Goal: Information Seeking & Learning: Learn about a topic

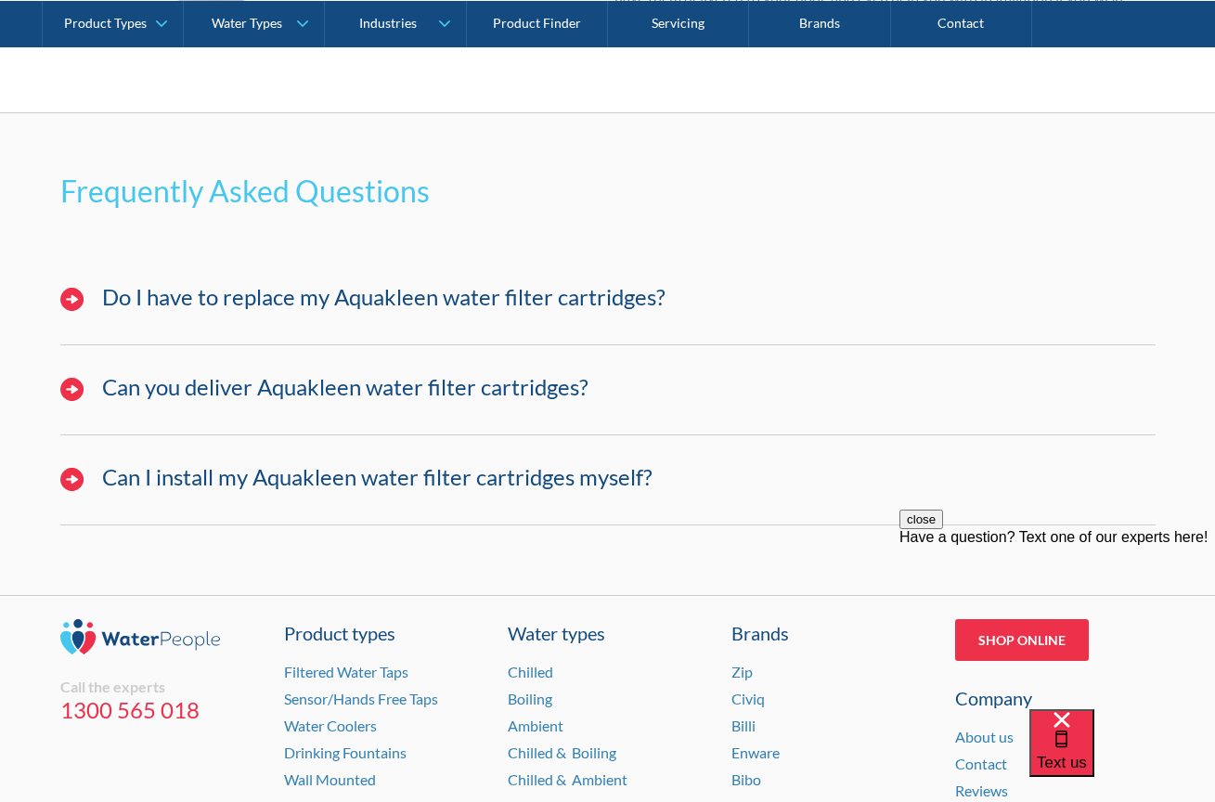
scroll to position [1723, 0]
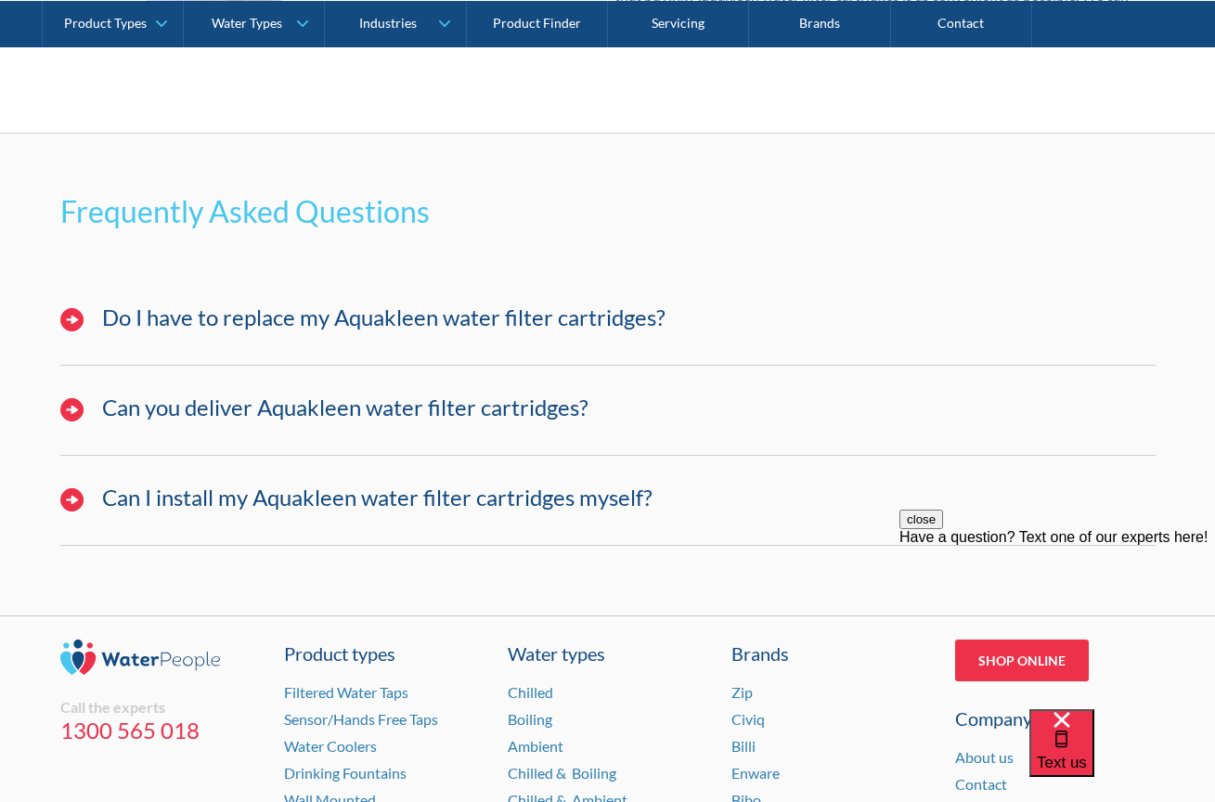
click at [380, 315] on h3 "Do I have to replace my Aquakleen water filter cartridges?" at bounding box center [383, 317] width 563 height 27
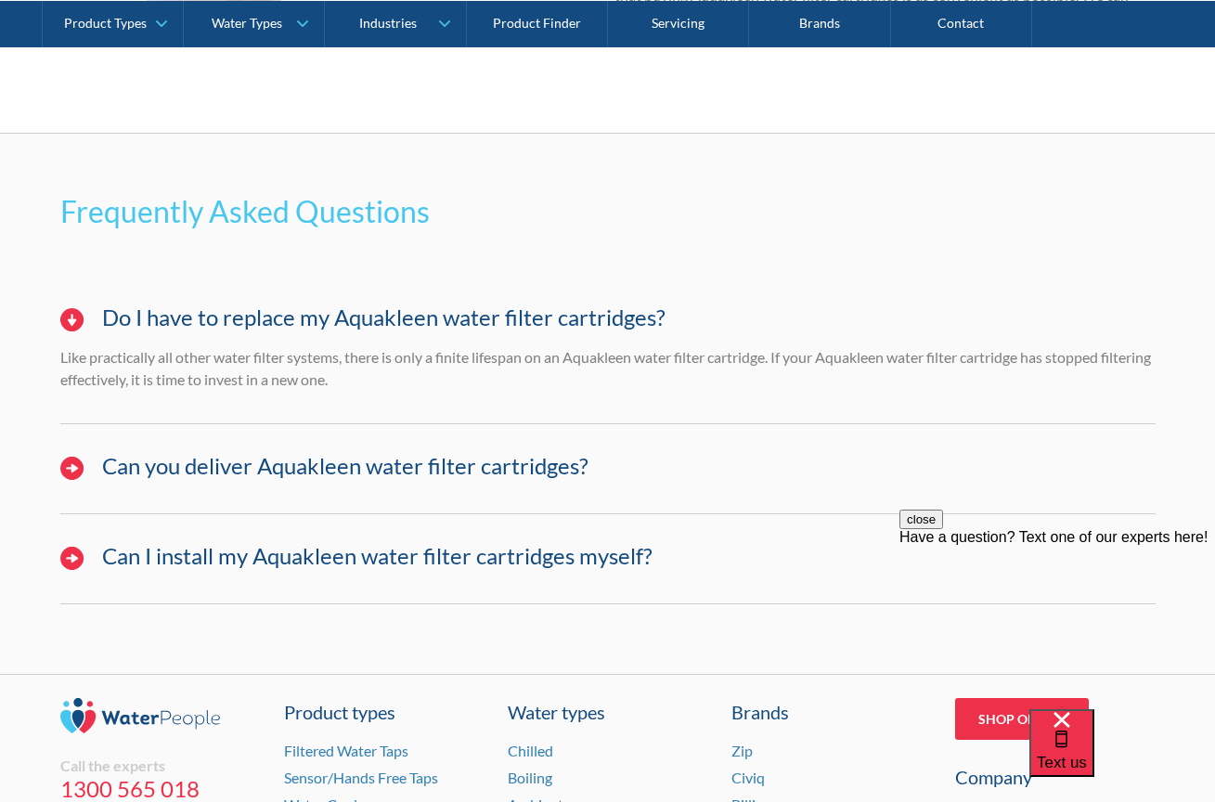
click at [380, 315] on h3 "Do I have to replace my Aquakleen water filter cartridges?" at bounding box center [383, 317] width 563 height 27
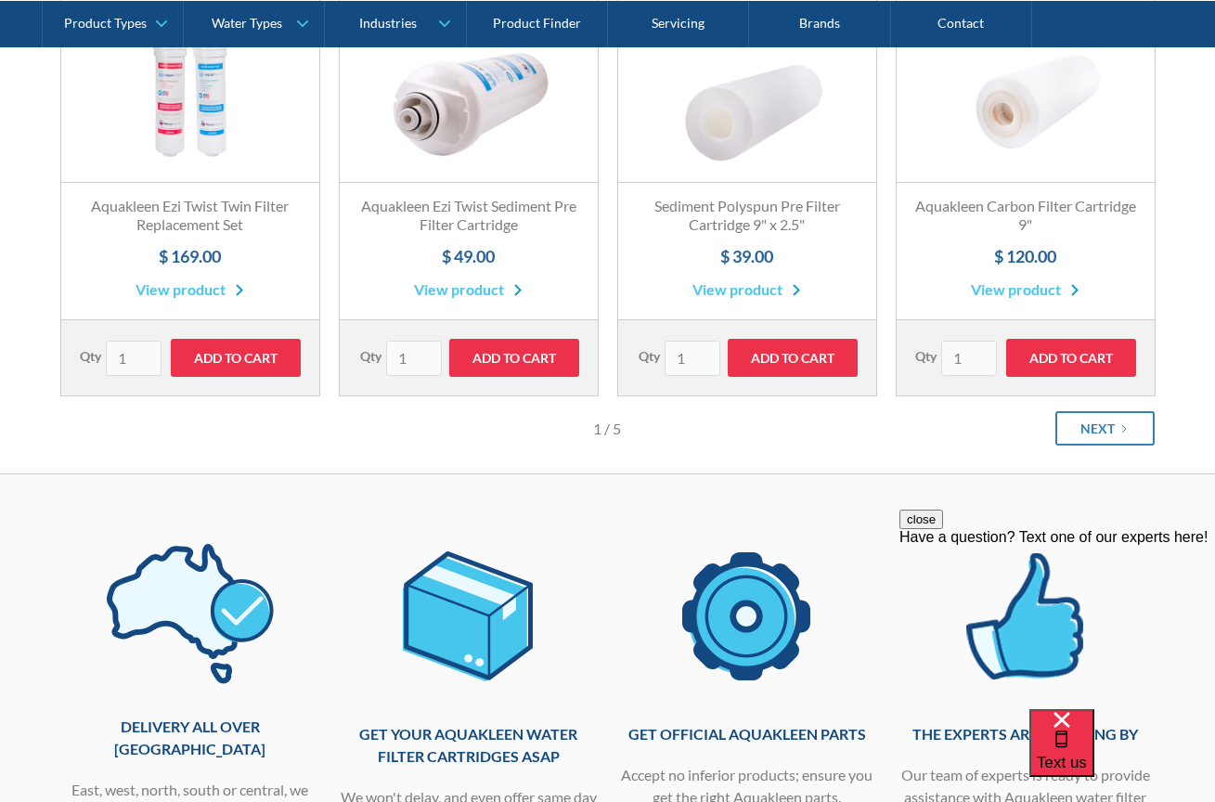
scroll to position [463, 0]
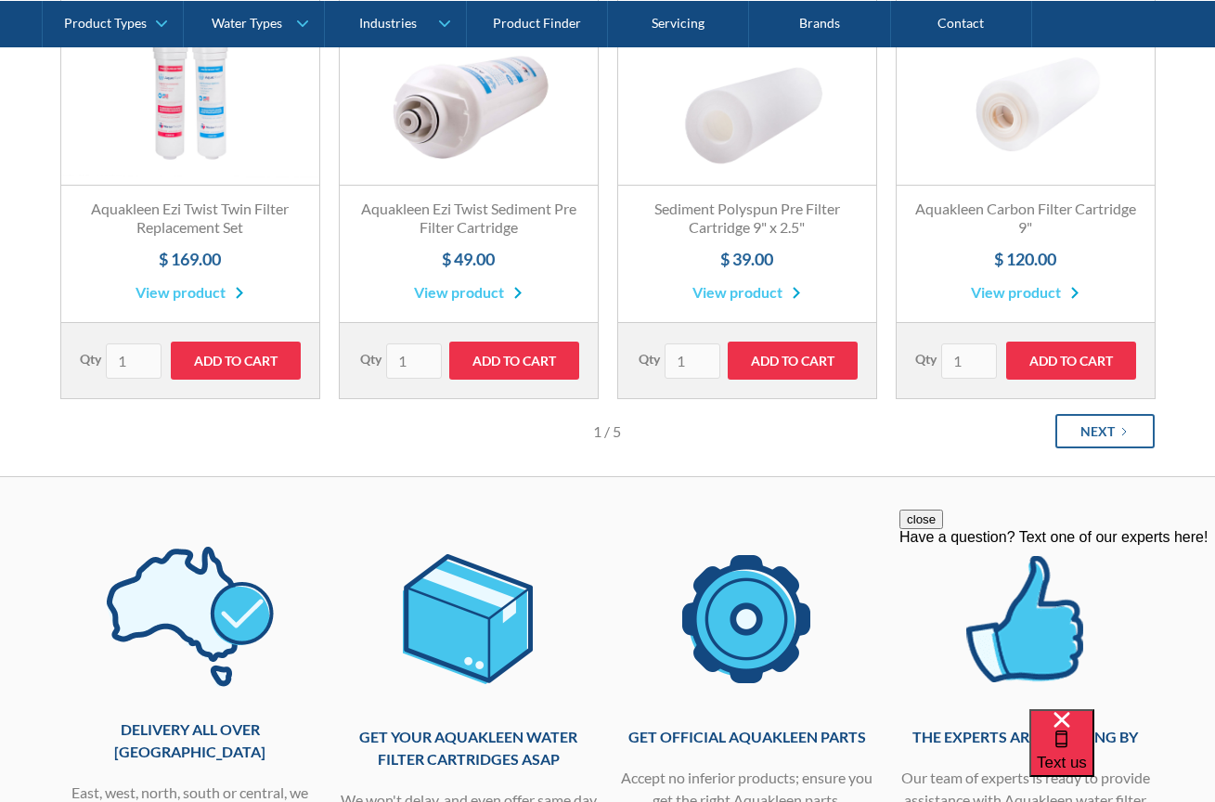
click at [1108, 438] on div "Next" at bounding box center [1098, 430] width 34 height 19
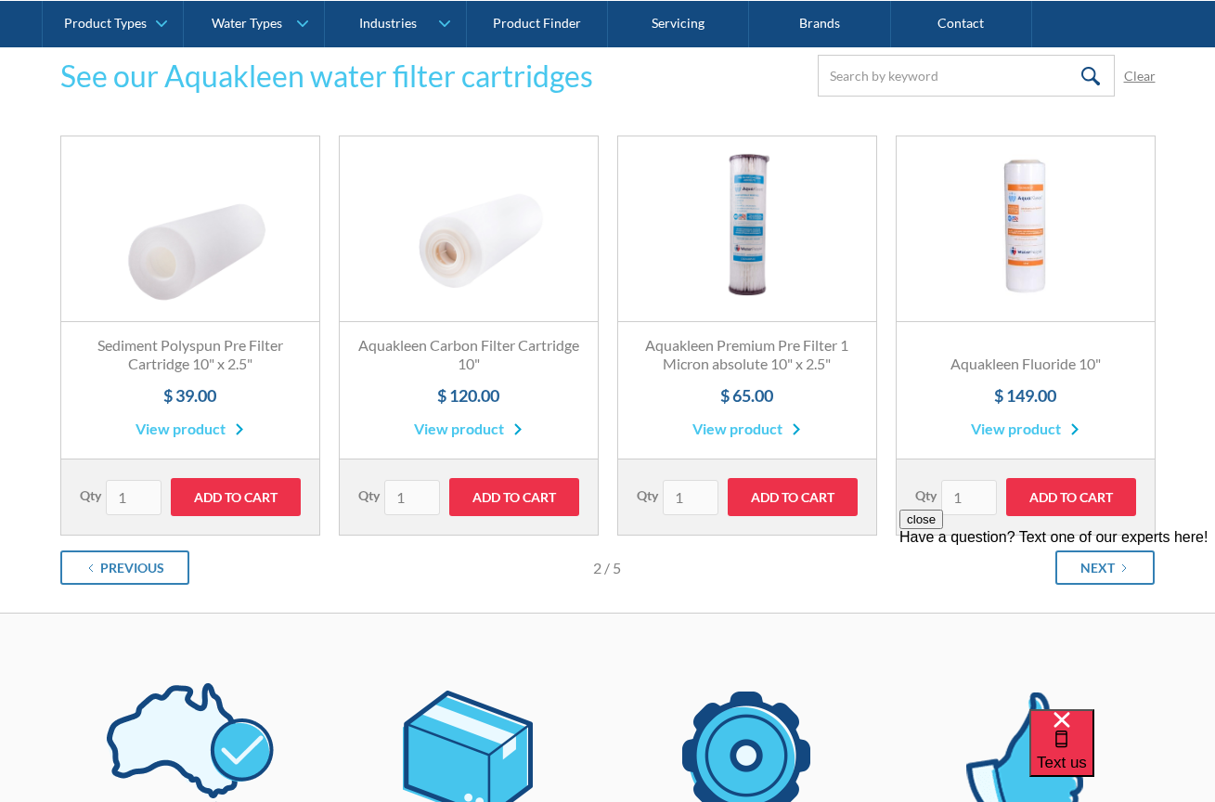
scroll to position [336, 0]
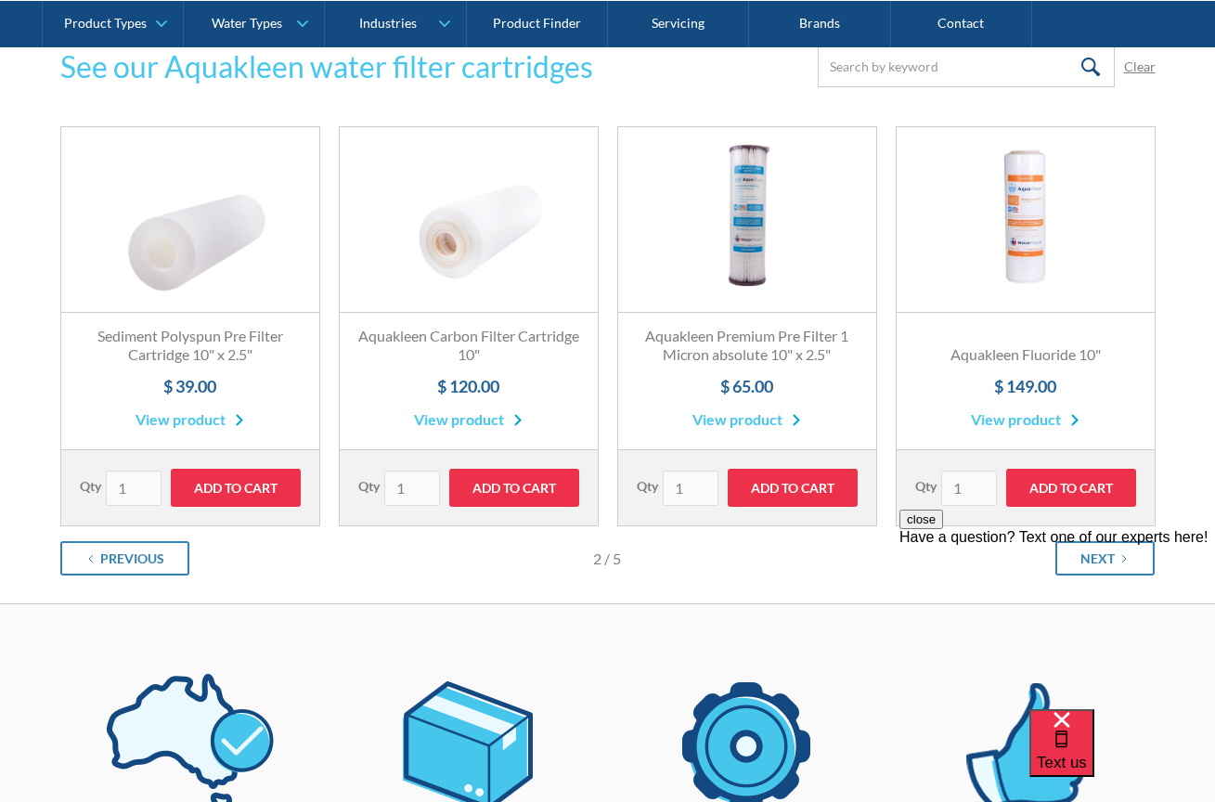
click at [1105, 546] on div "close Have a question? Text one of our experts here!" at bounding box center [1058, 528] width 316 height 36
click at [1075, 546] on div "close Have a question? Text one of our experts here!" at bounding box center [1058, 528] width 316 height 36
click at [1120, 546] on div "close Have a question? Text one of our experts here!" at bounding box center [1058, 528] width 316 height 36
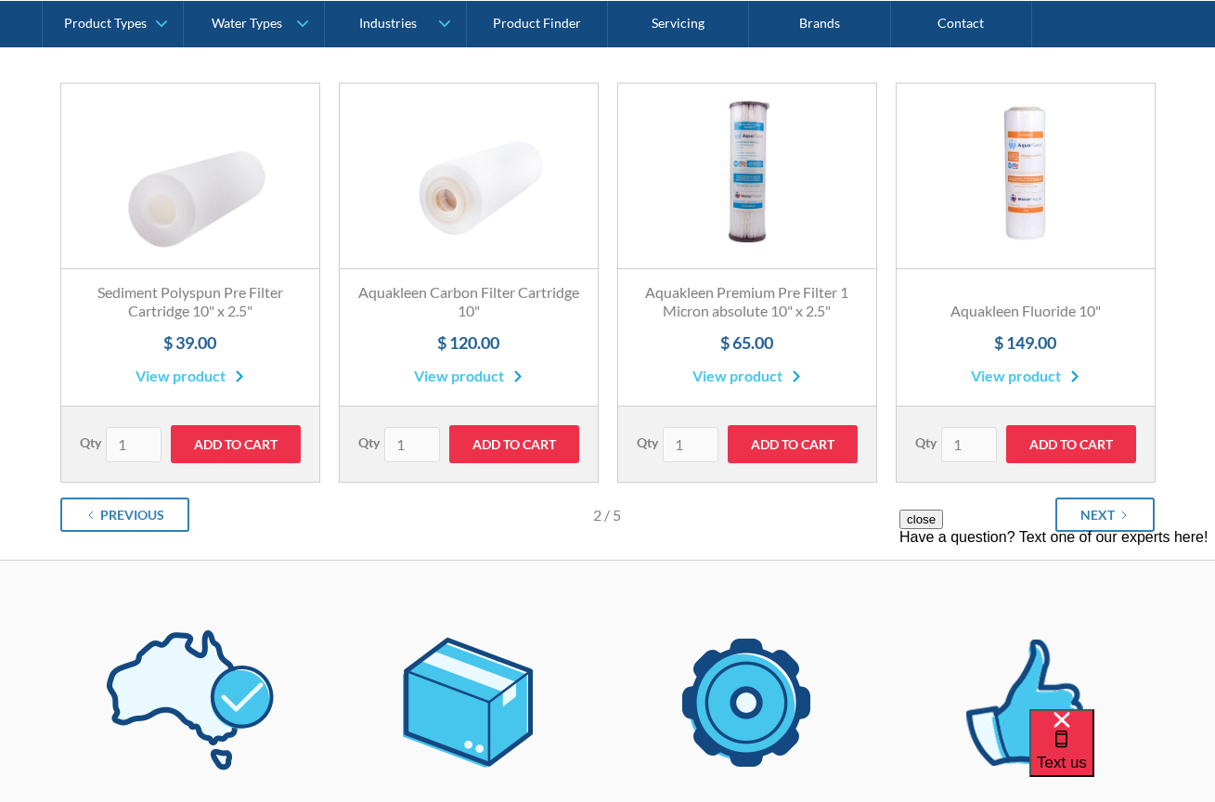
scroll to position [381, 0]
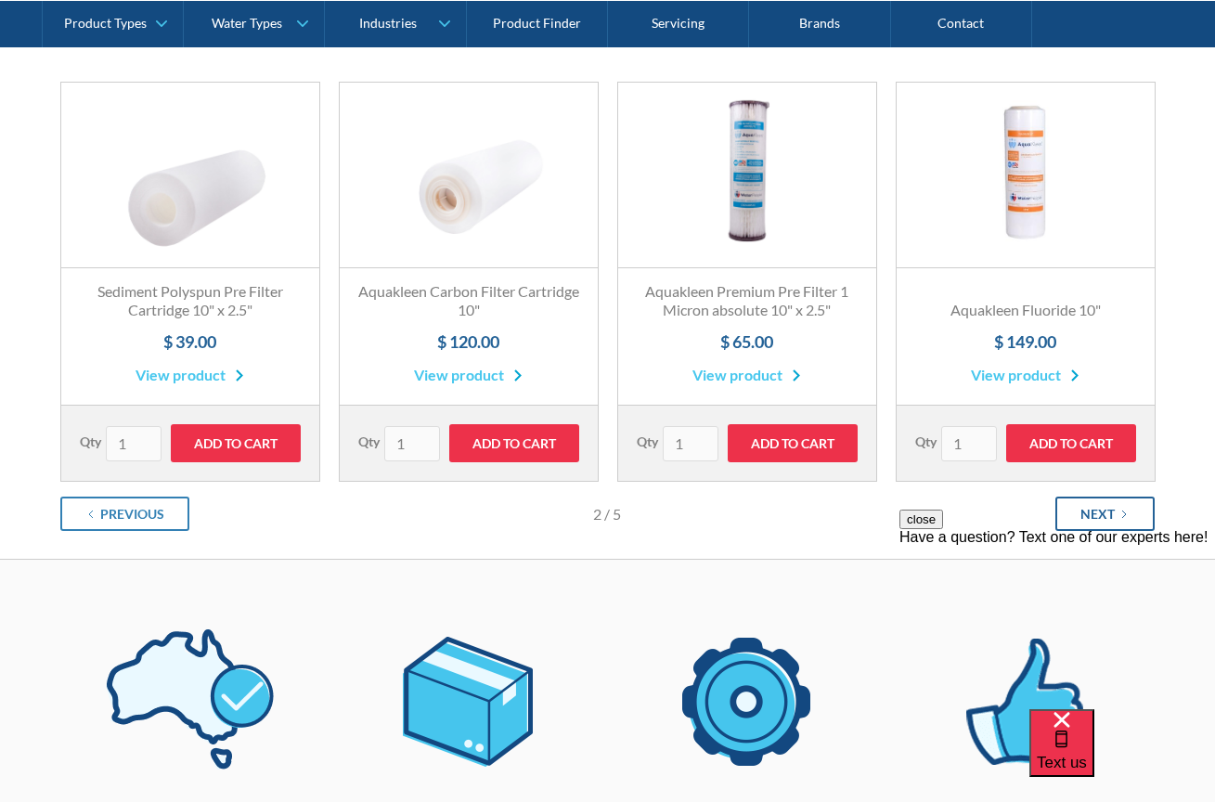
click at [1089, 505] on div "Next" at bounding box center [1098, 513] width 34 height 19
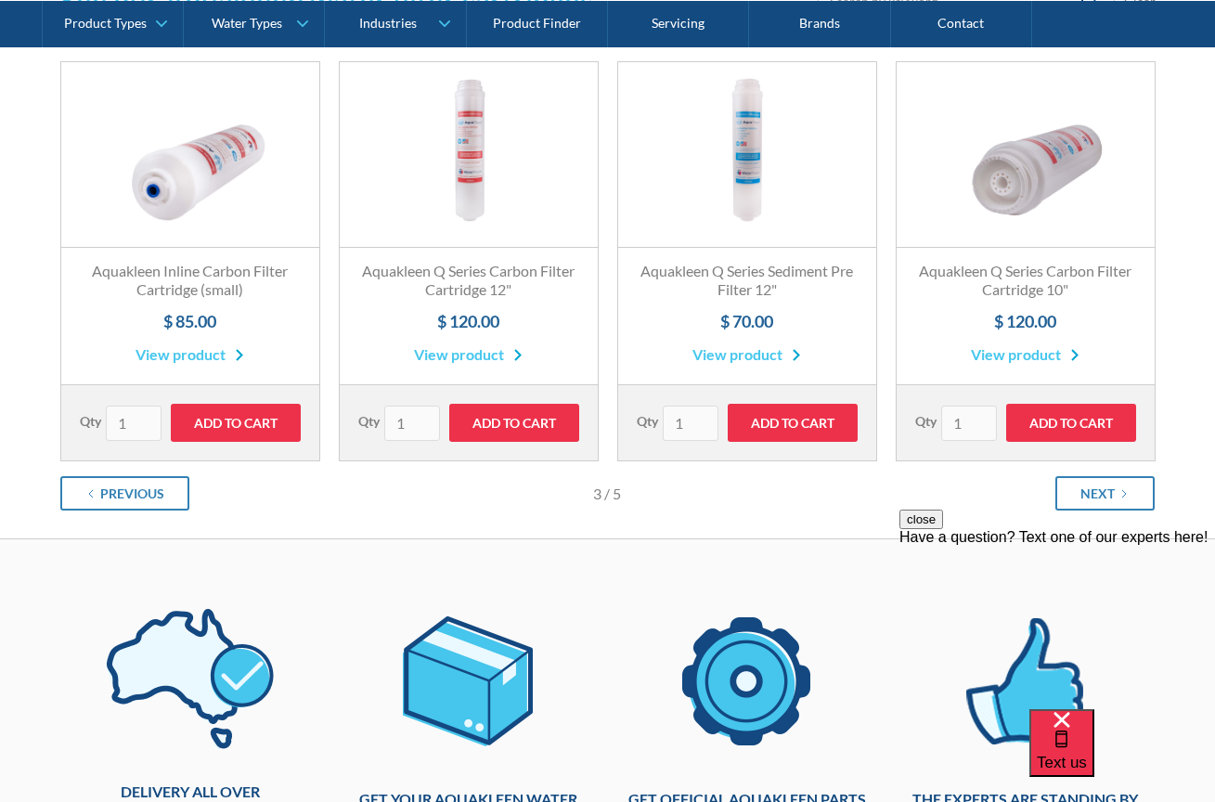
scroll to position [438, 0]
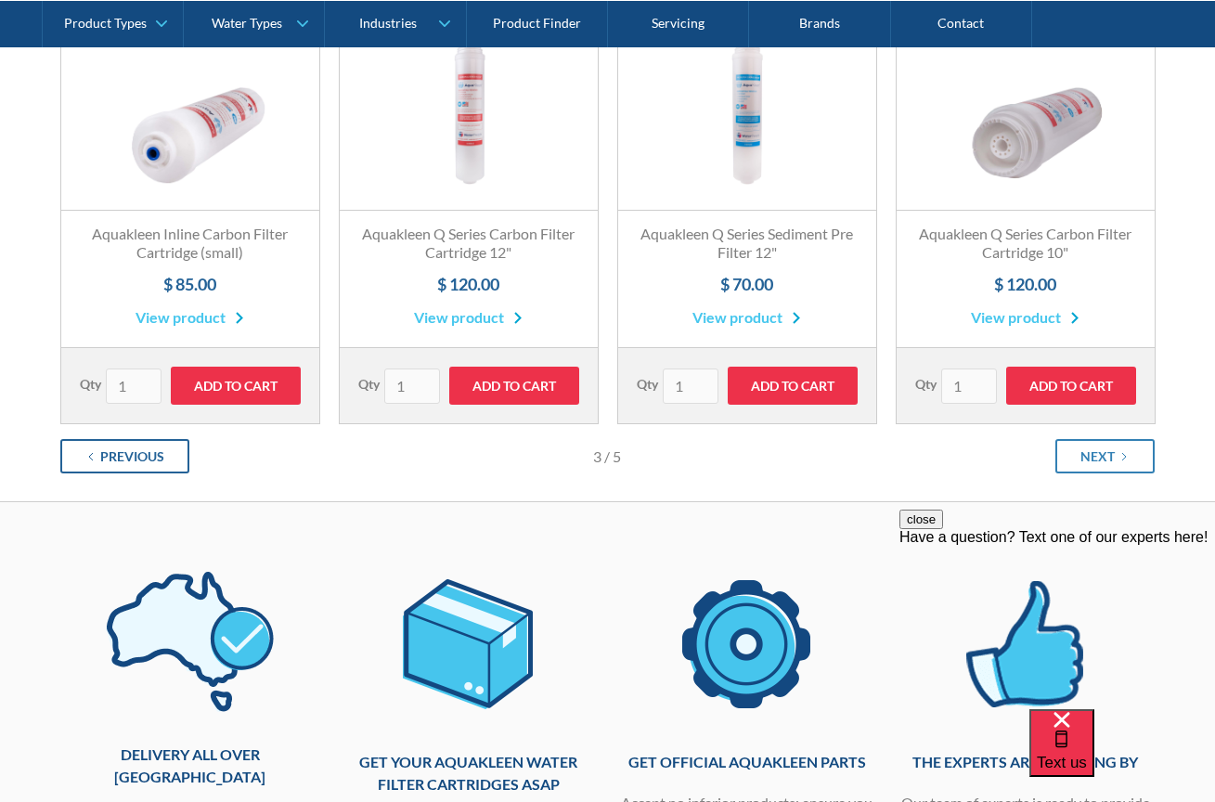
click at [149, 460] on div "Previous" at bounding box center [132, 456] width 64 height 19
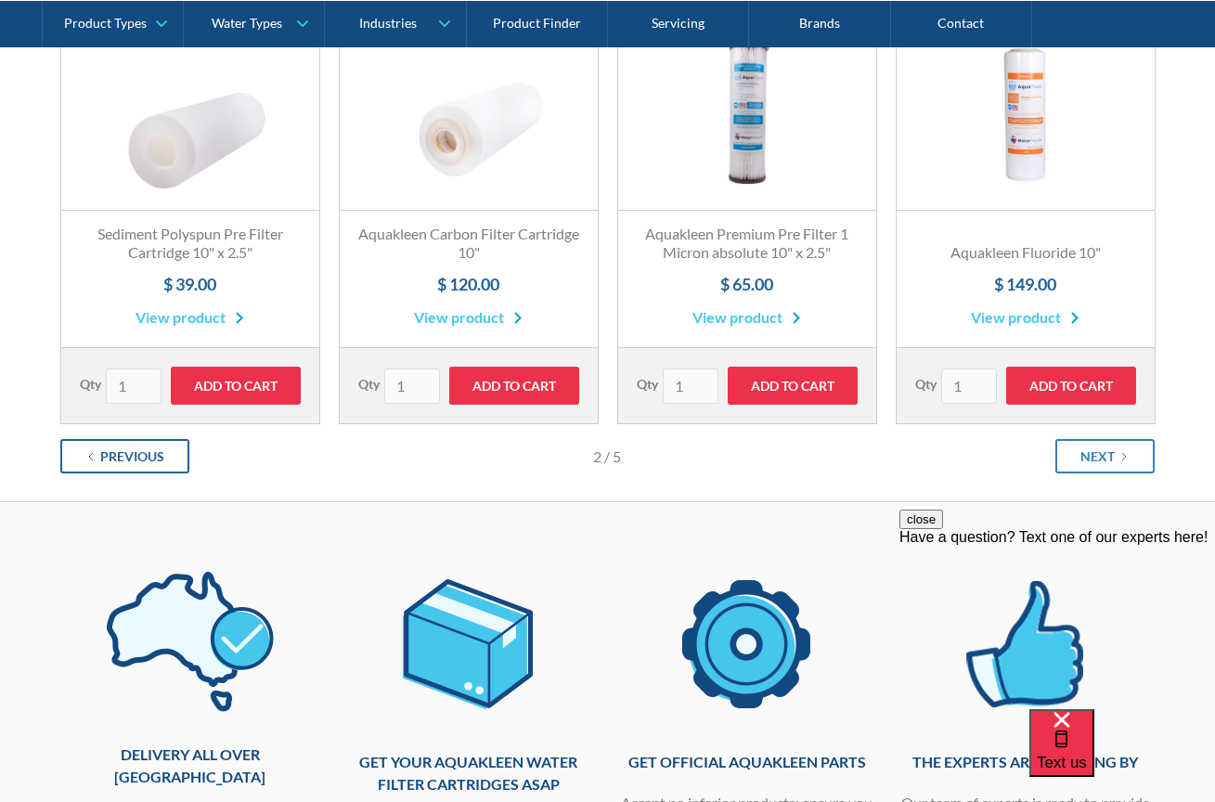
click at [151, 442] on link "Previous" at bounding box center [124, 456] width 129 height 34
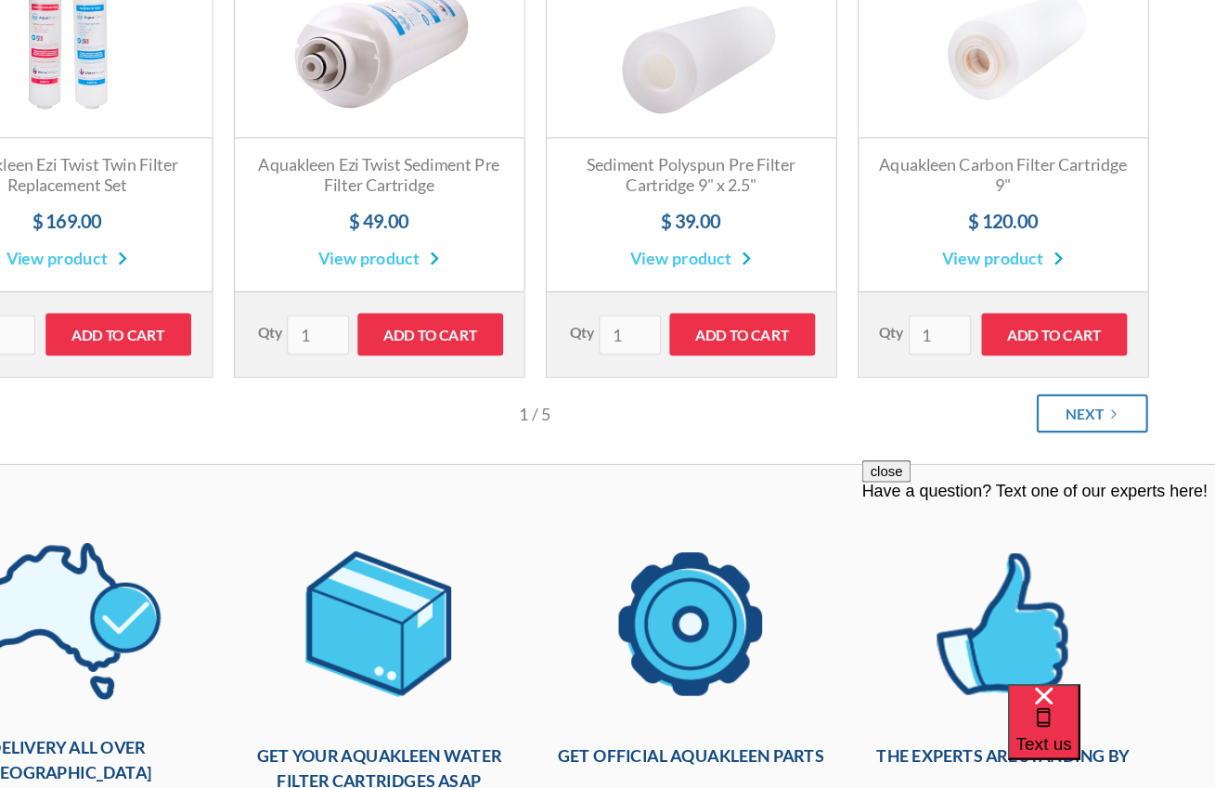
scroll to position [460, 0]
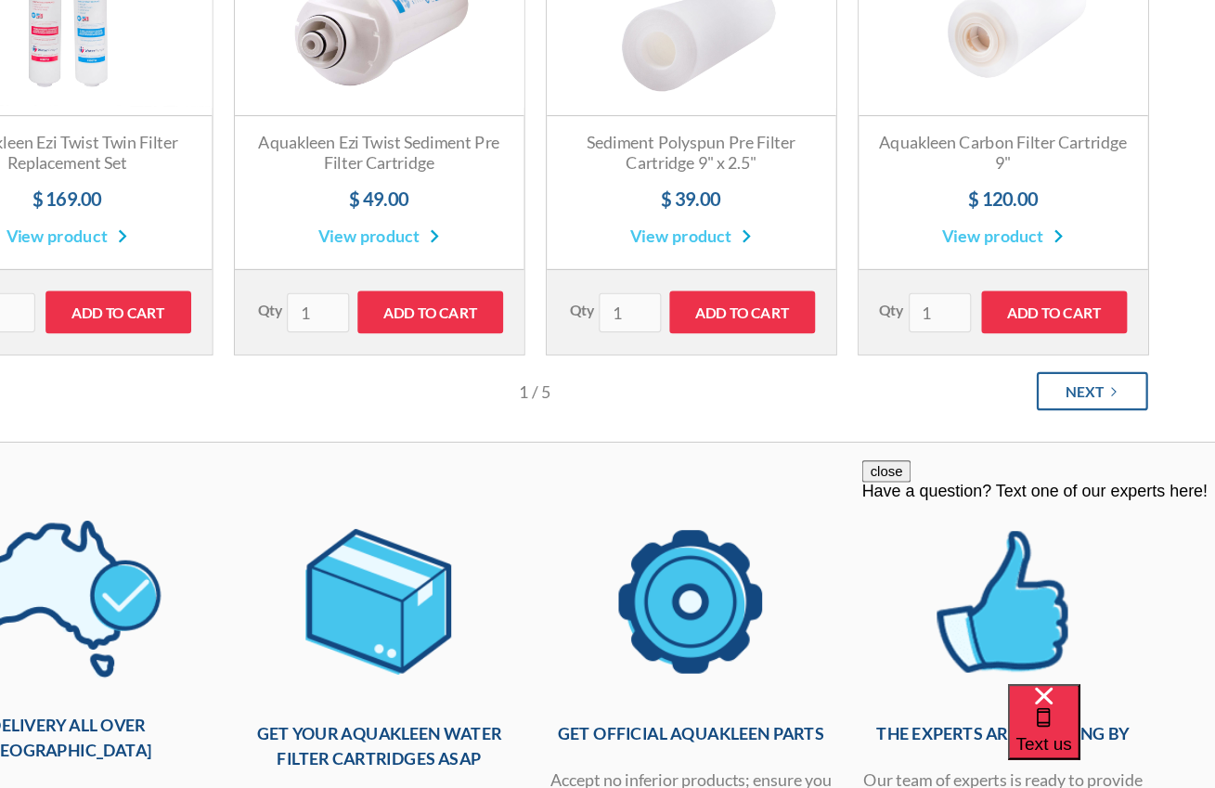
click at [1081, 424] on div "Next" at bounding box center [1098, 433] width 34 height 19
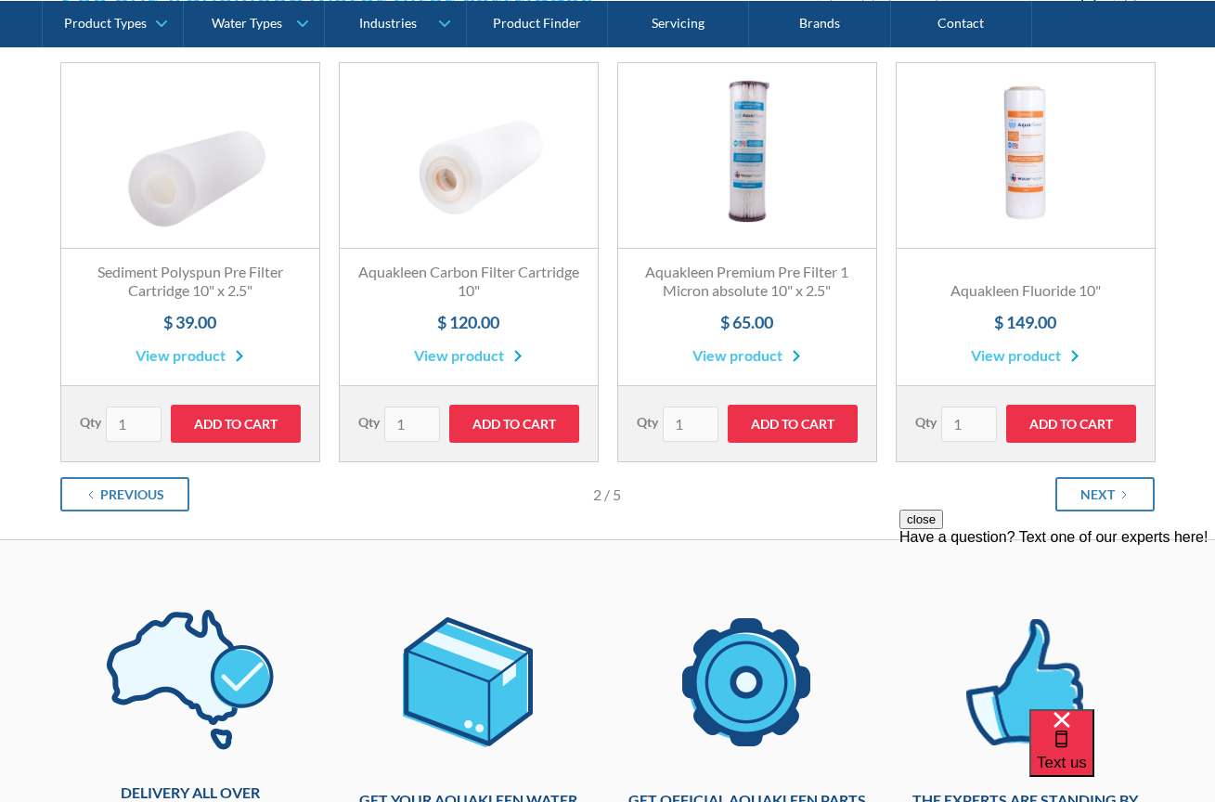
scroll to position [458, 0]
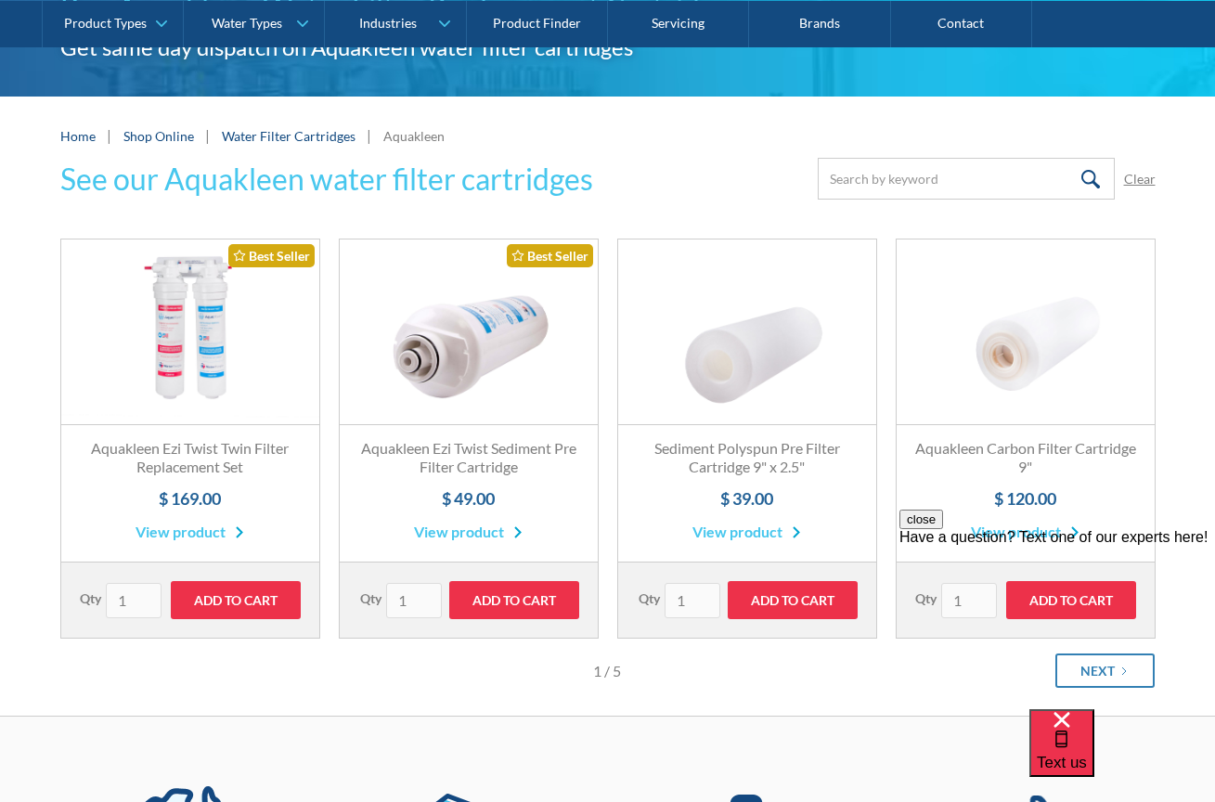
scroll to position [248, 0]
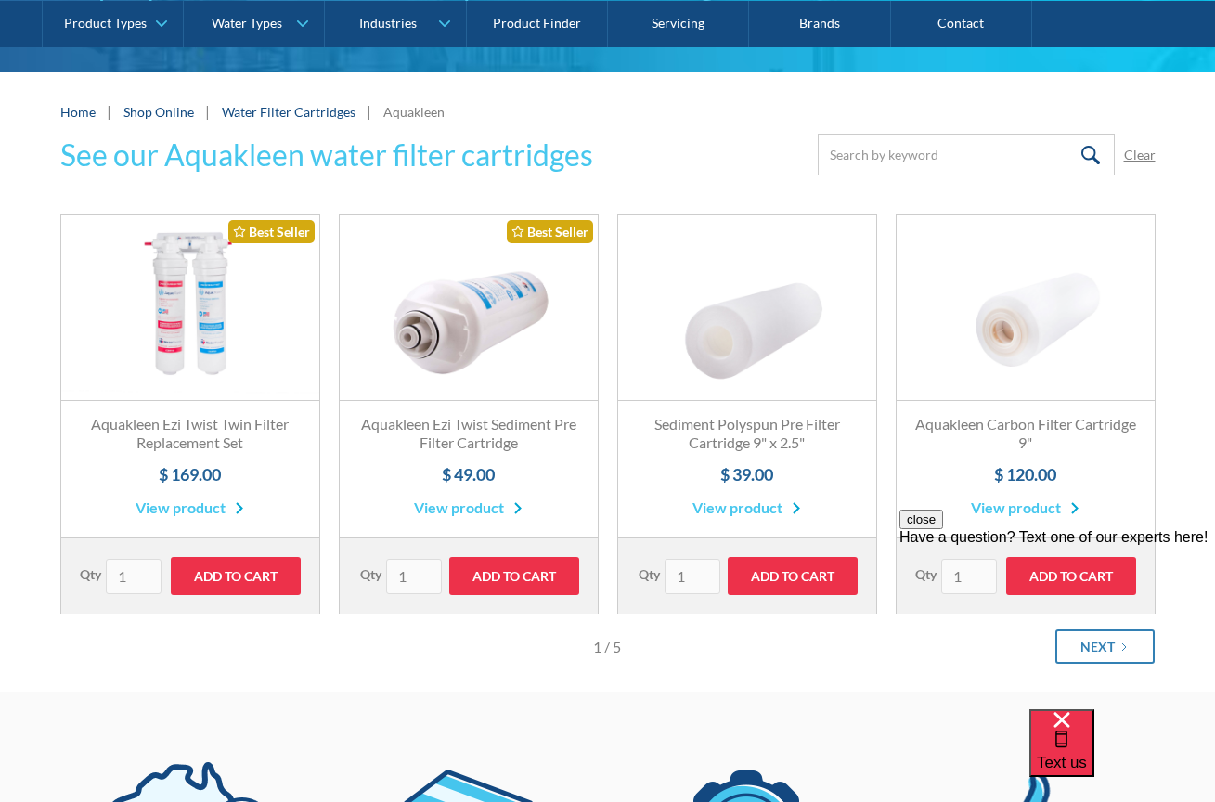
click at [487, 308] on link "Fits All Brands Best Seller" at bounding box center [469, 308] width 258 height 186
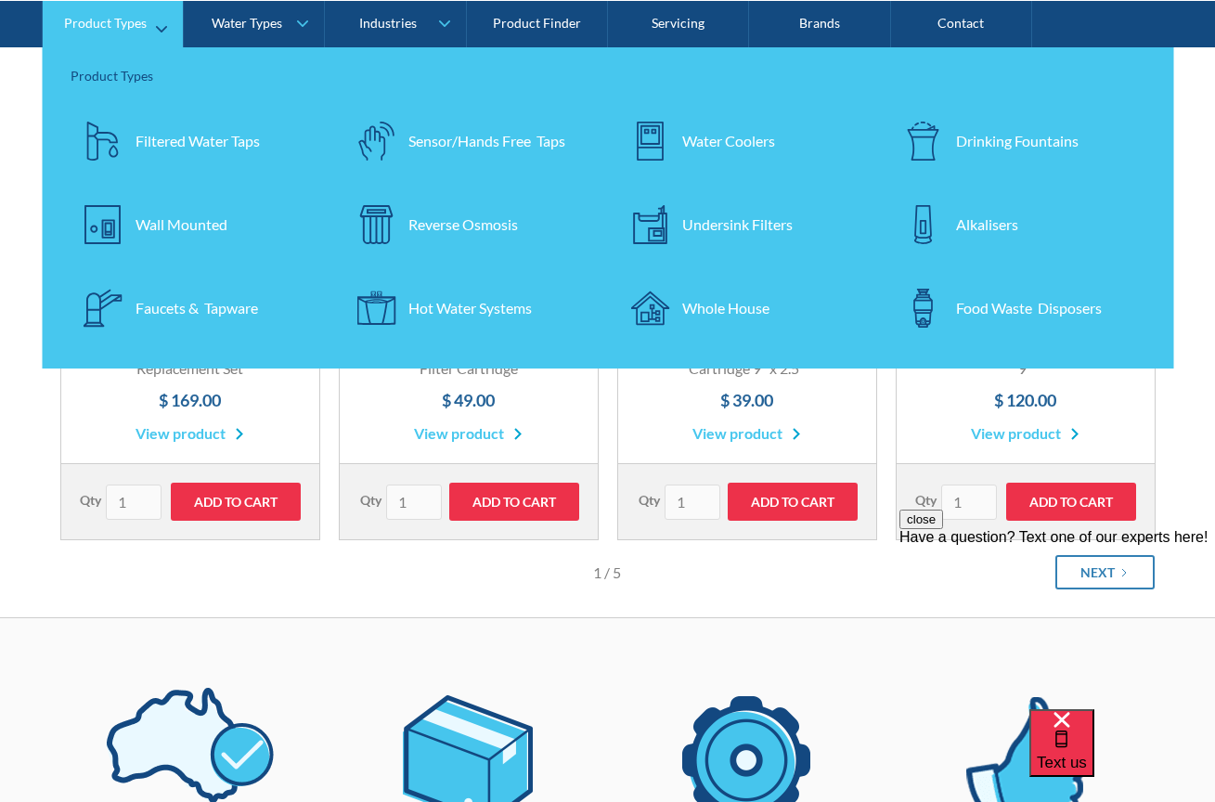
scroll to position [397, 0]
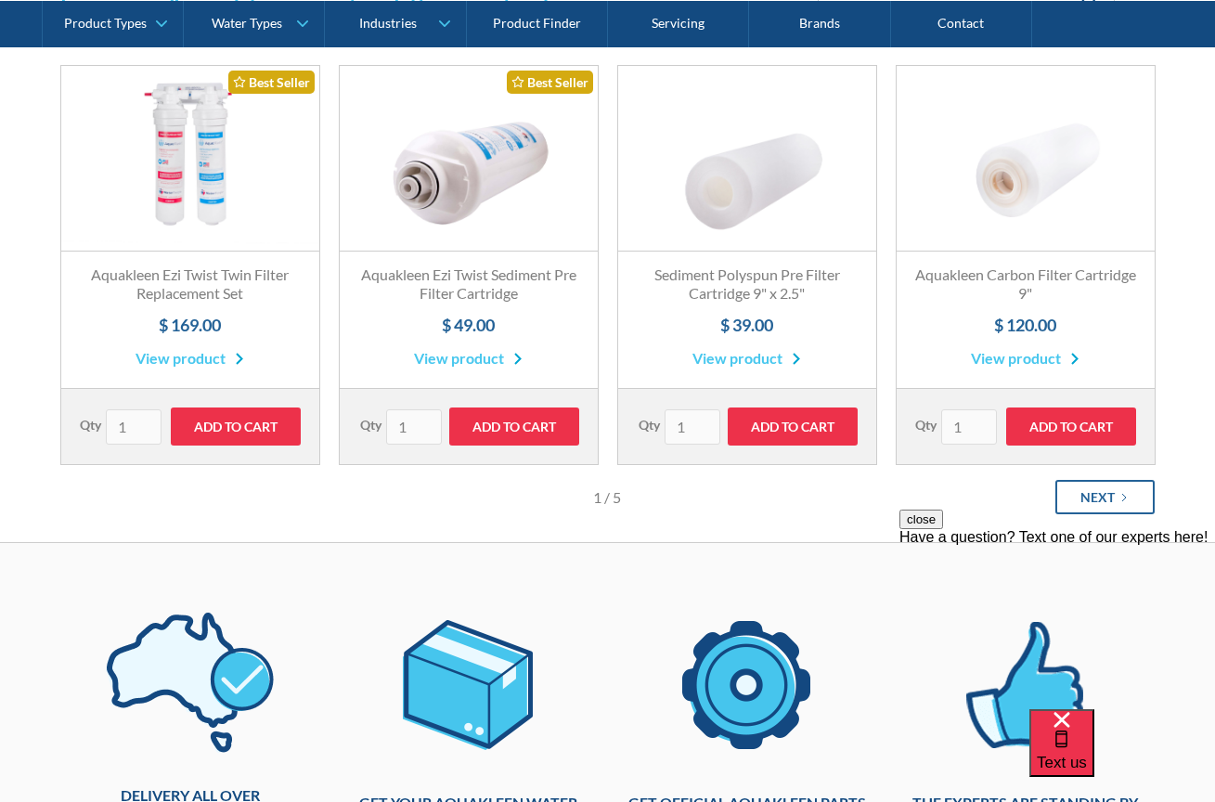
click at [1118, 498] on link "Next" at bounding box center [1104, 497] width 99 height 34
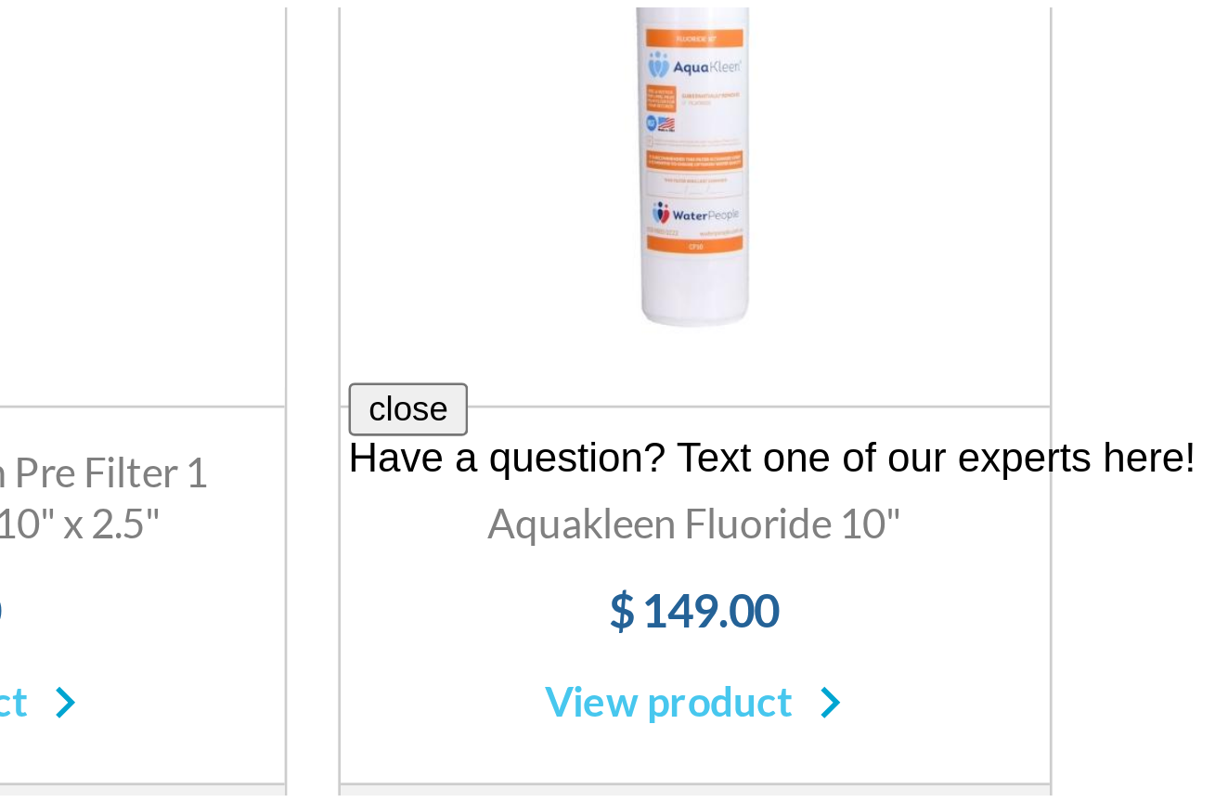
scroll to position [214, 0]
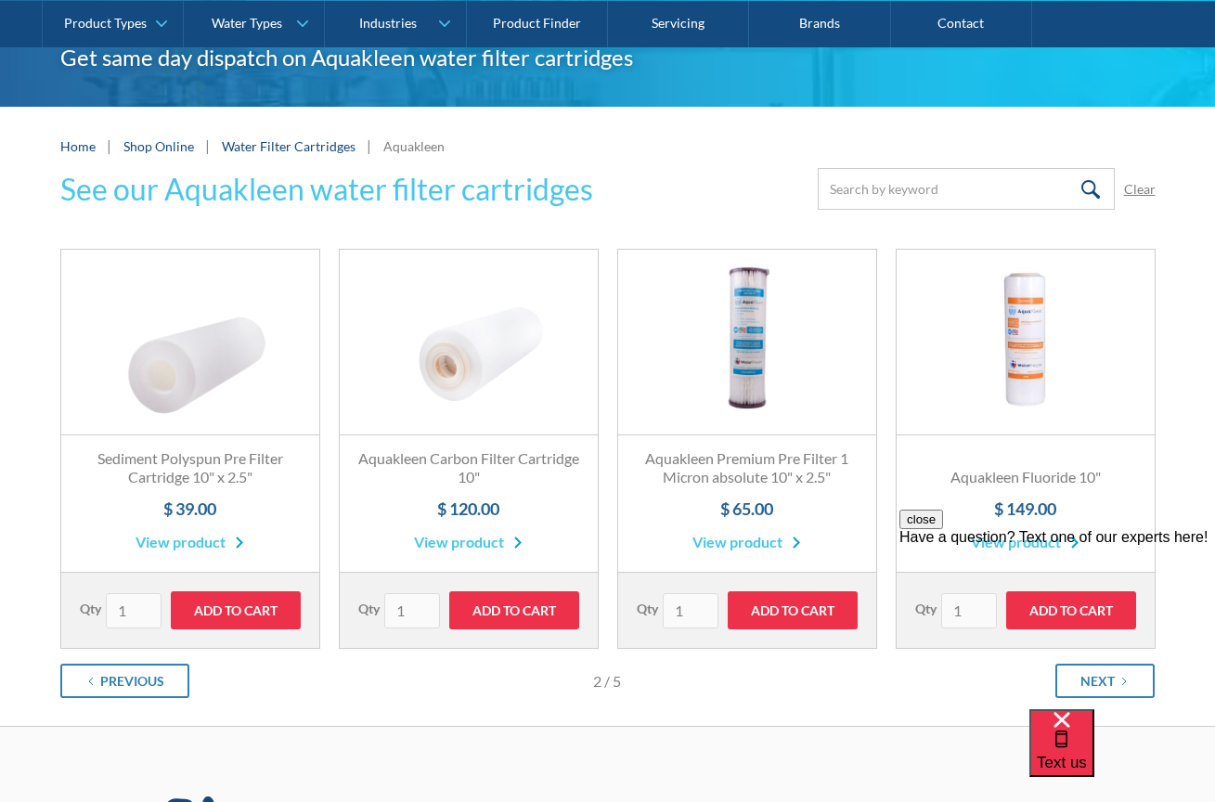
click at [1029, 343] on link "Fits All Brands Best Seller" at bounding box center [1026, 343] width 258 height 186
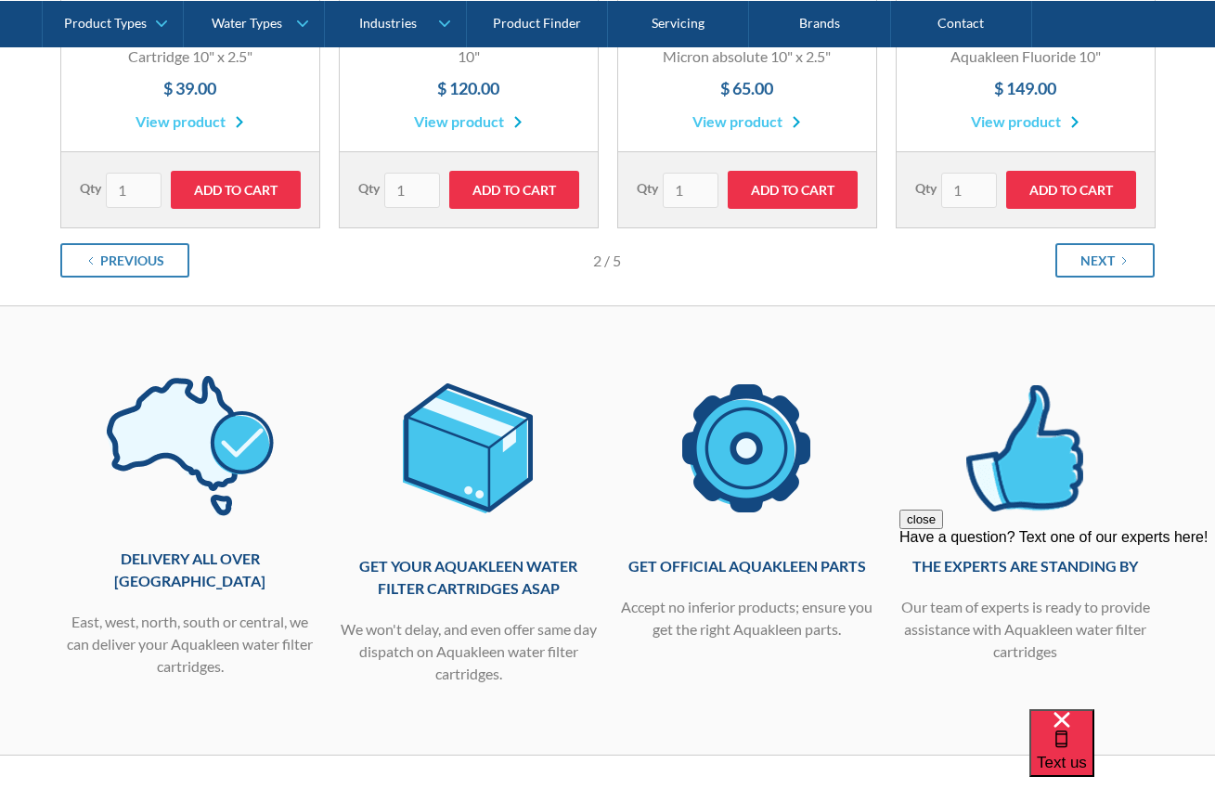
scroll to position [636, 0]
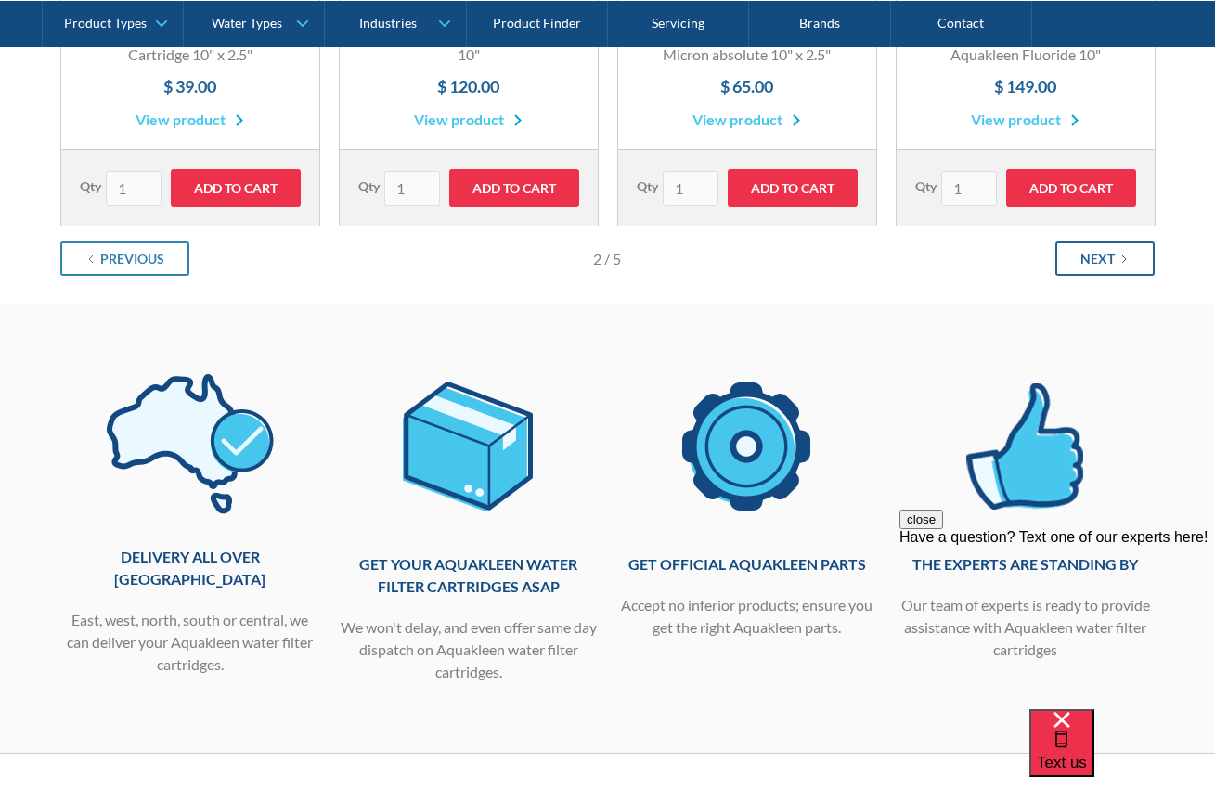
click at [1081, 271] on link "Next" at bounding box center [1104, 258] width 99 height 34
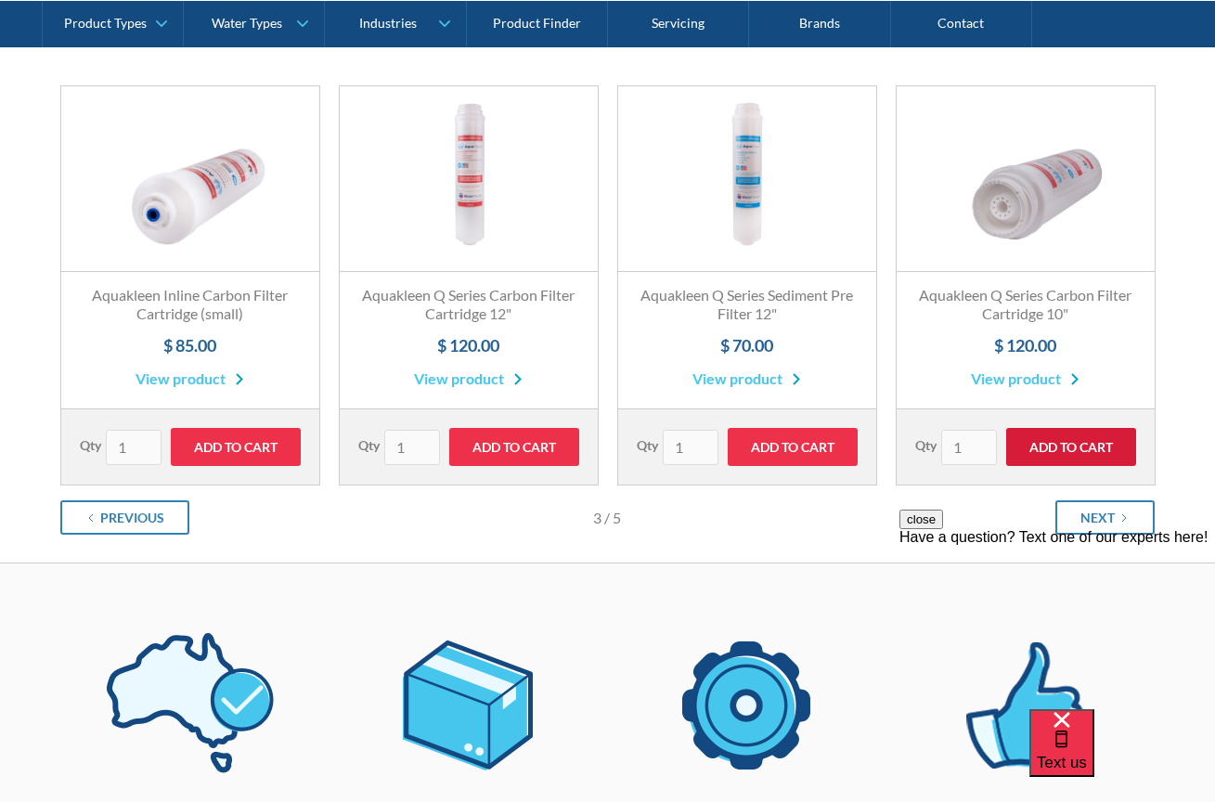
scroll to position [380, 0]
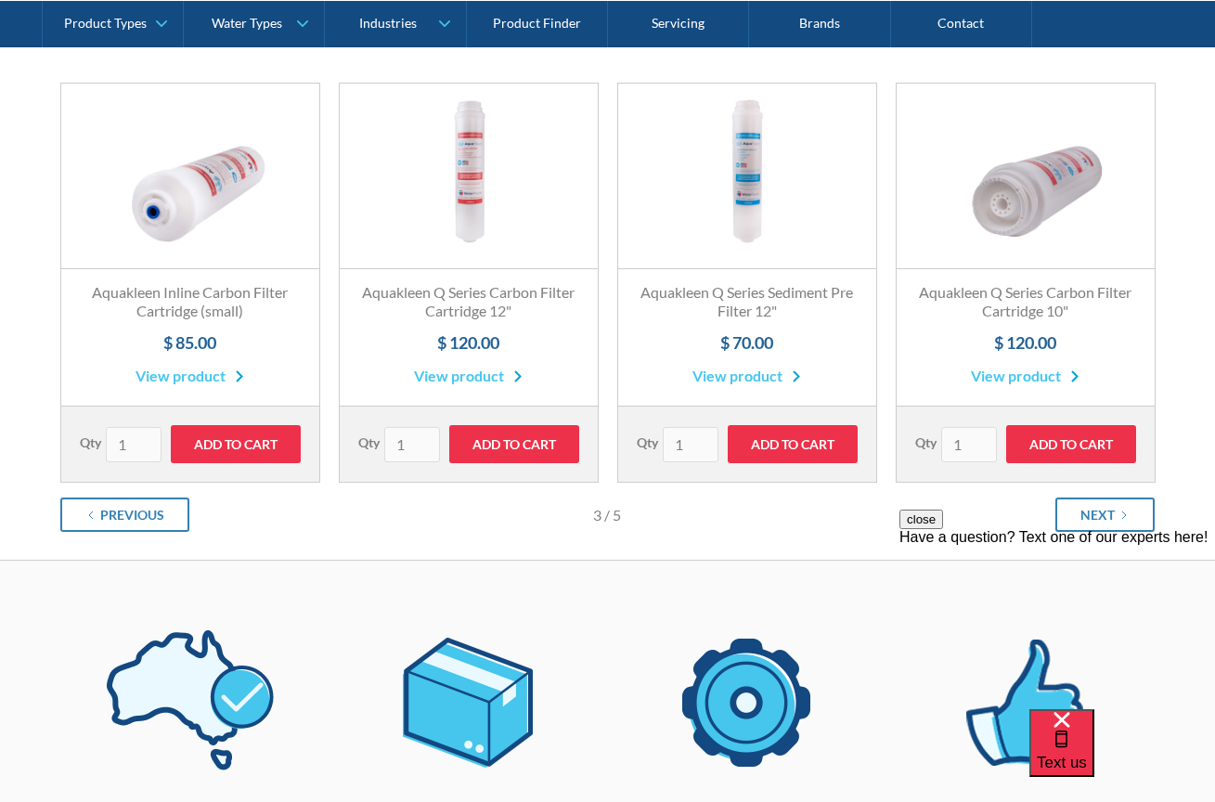
click at [1104, 516] on div "close Have a question? Text one of our experts here!" at bounding box center [1058, 621] width 316 height 223
click at [1097, 510] on div "close Have a question? Text one of our experts here!" at bounding box center [1058, 621] width 316 height 223
click at [1100, 505] on div "Next" at bounding box center [1098, 514] width 34 height 19
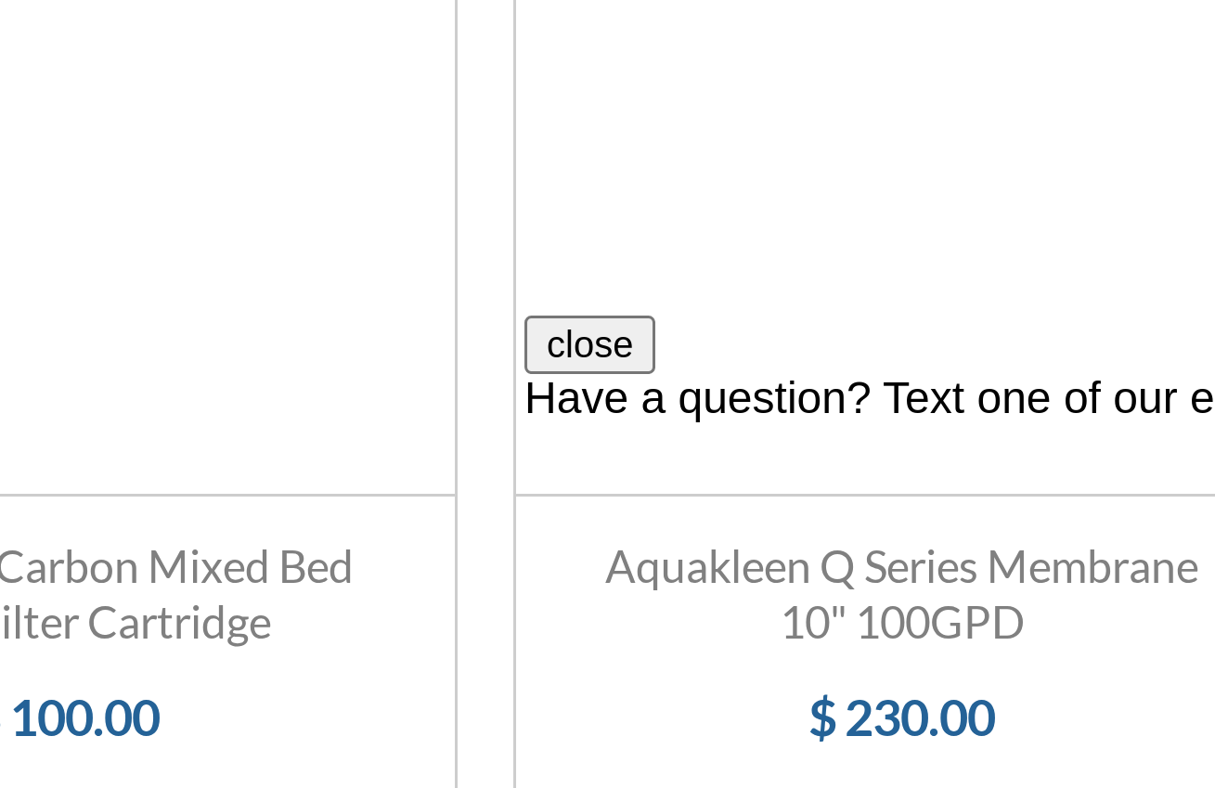
scroll to position [408, 0]
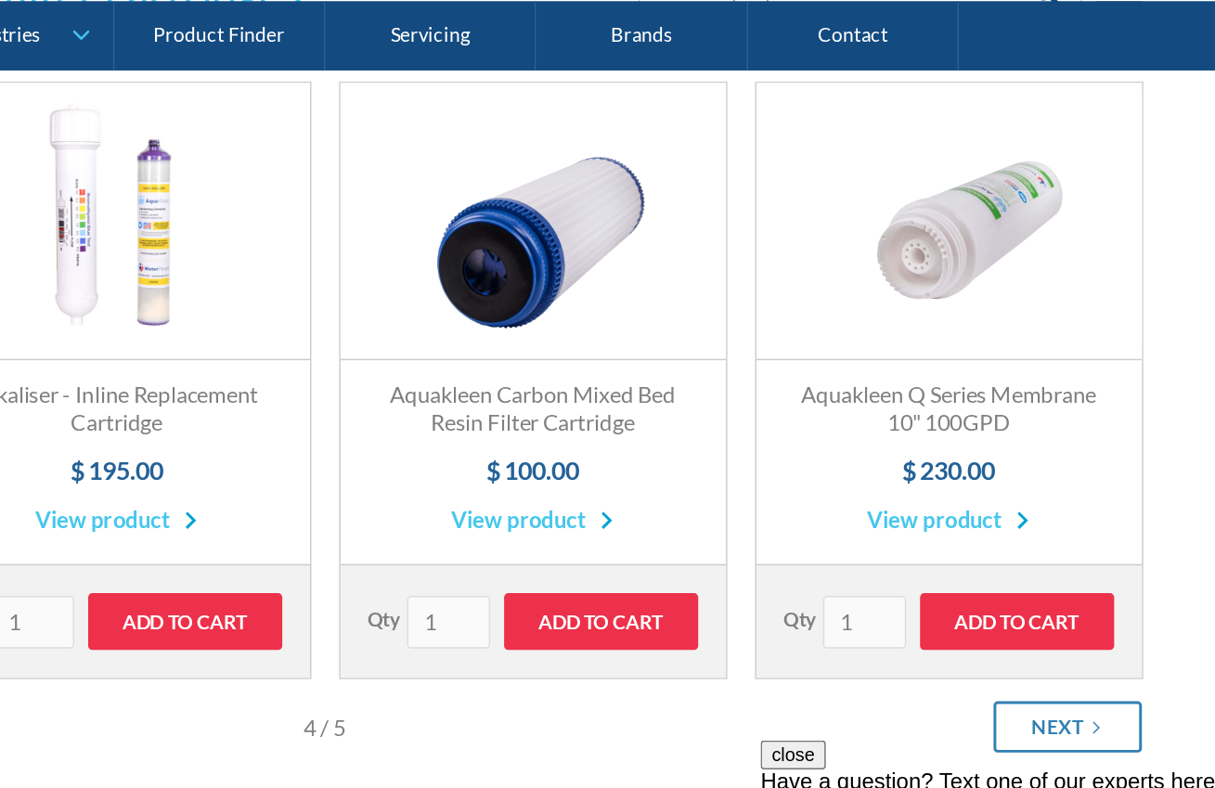
click at [897, 148] on link "Fits All Brands Best Seller" at bounding box center [1026, 149] width 258 height 186
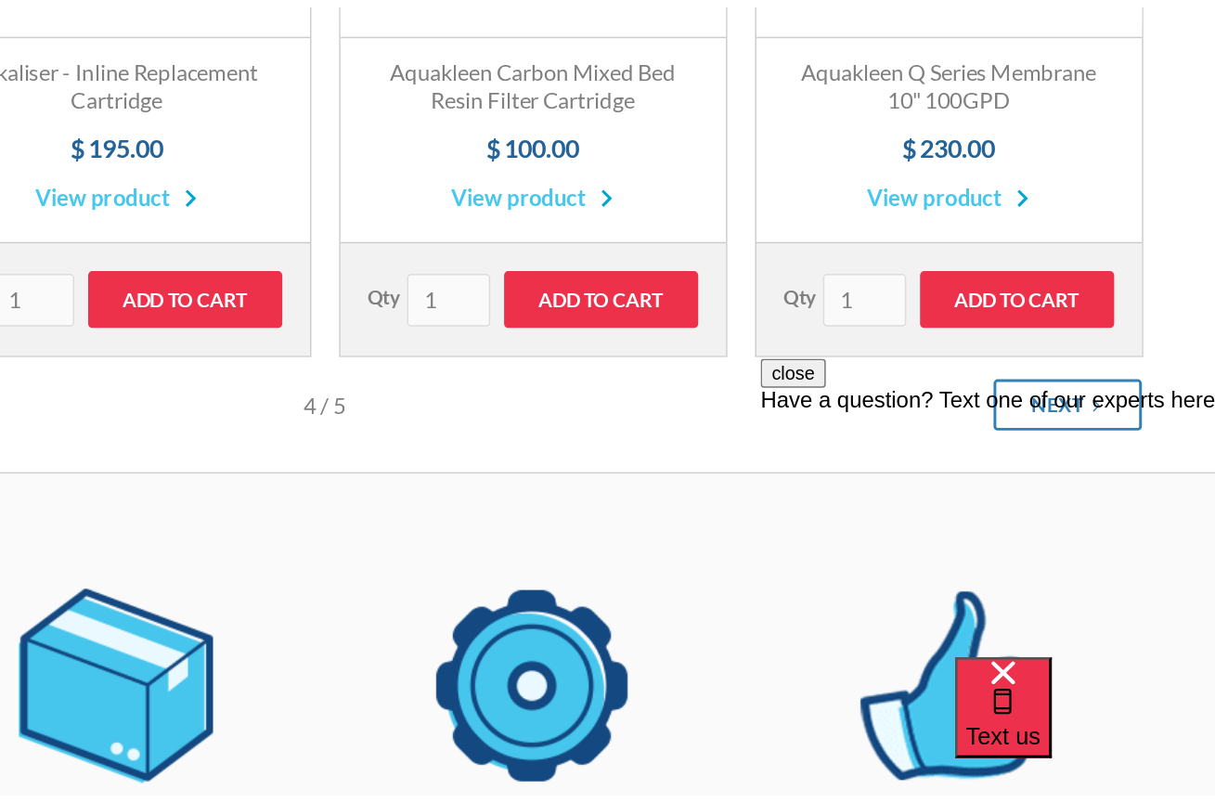
scroll to position [461, 0]
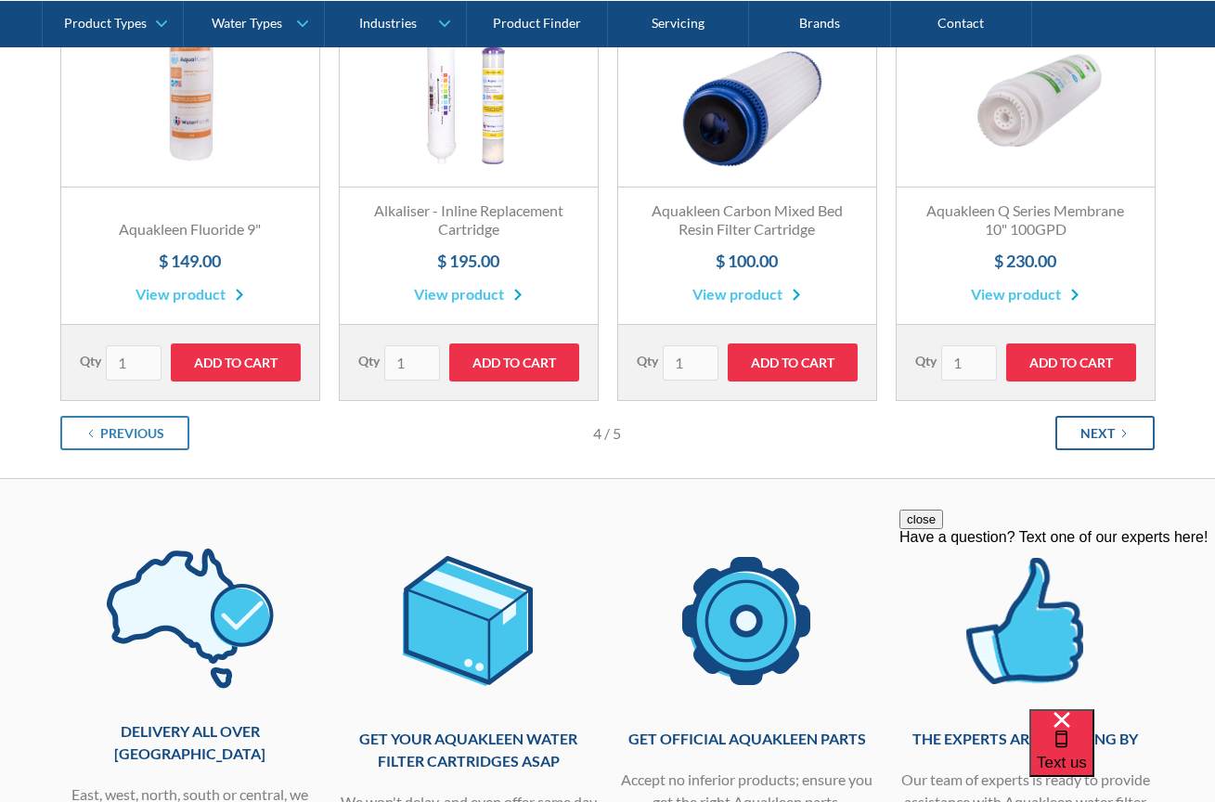
click at [1130, 440] on link "Next" at bounding box center [1104, 433] width 99 height 34
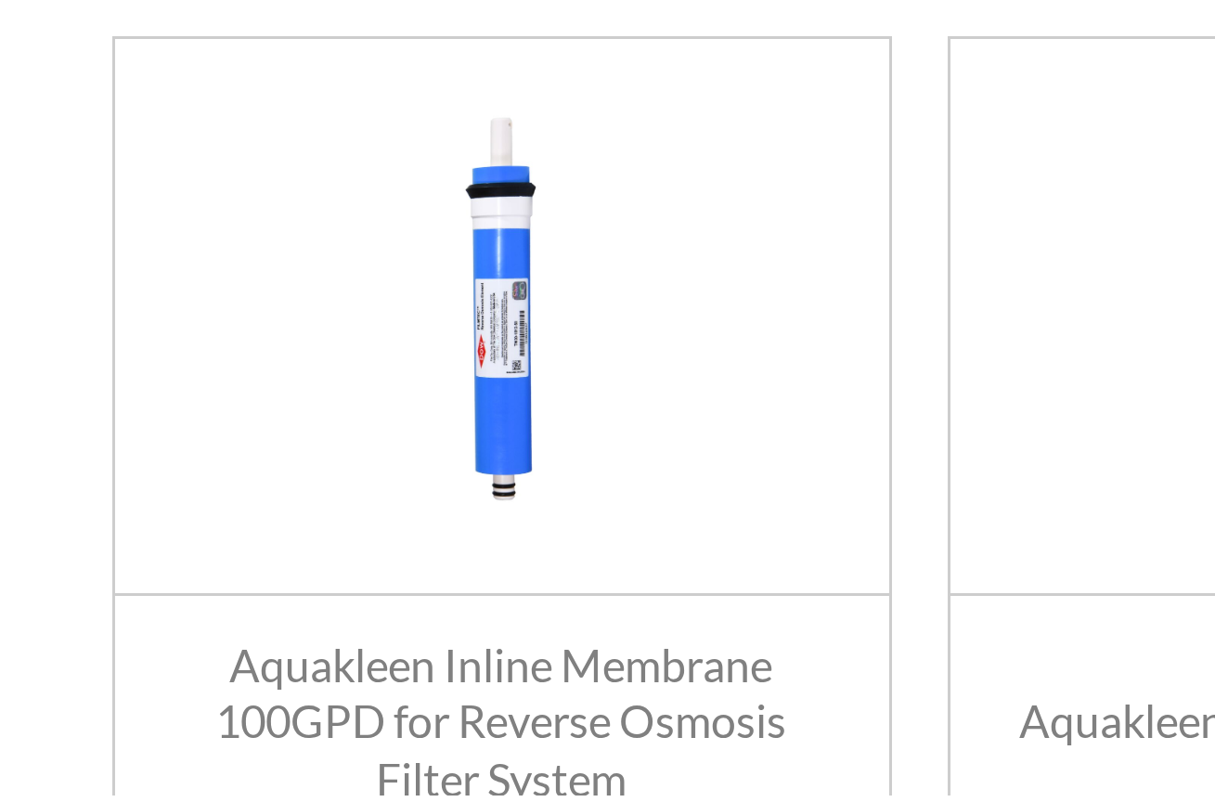
scroll to position [206, 0]
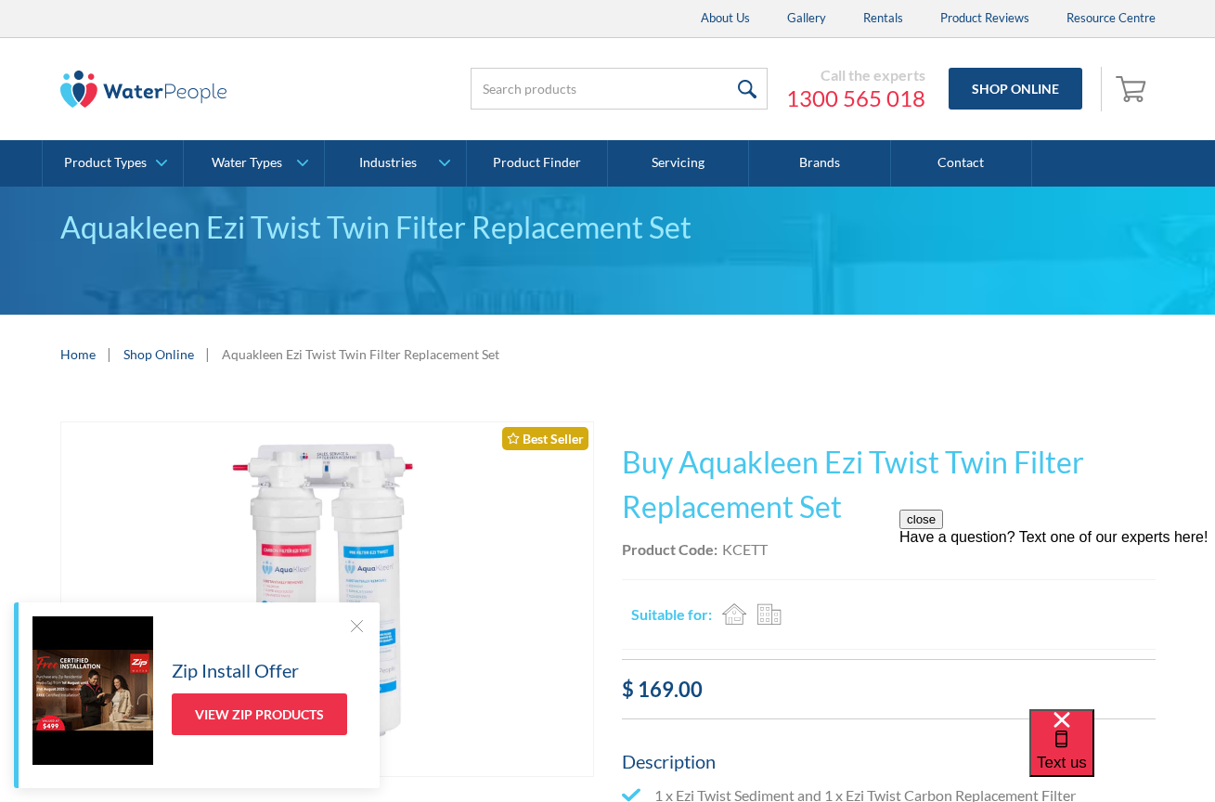
click at [361, 628] on div at bounding box center [356, 625] width 19 height 19
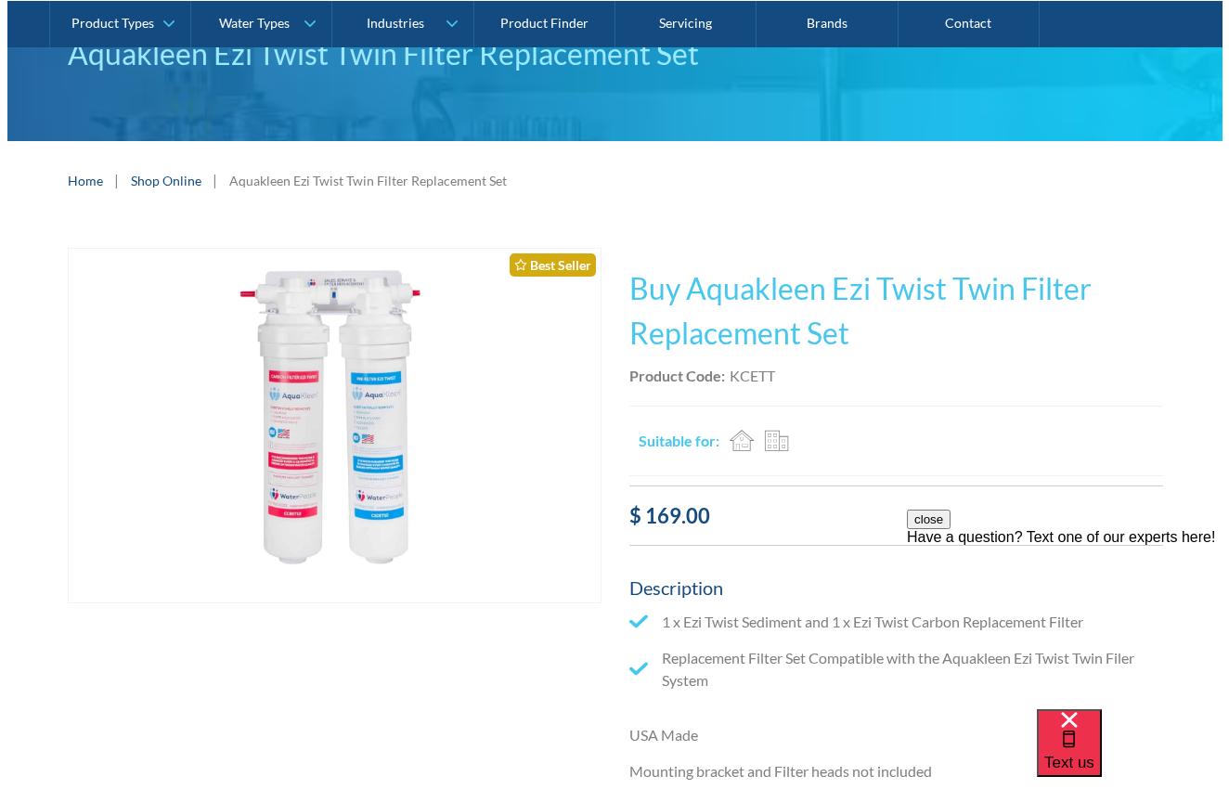
scroll to position [194, 0]
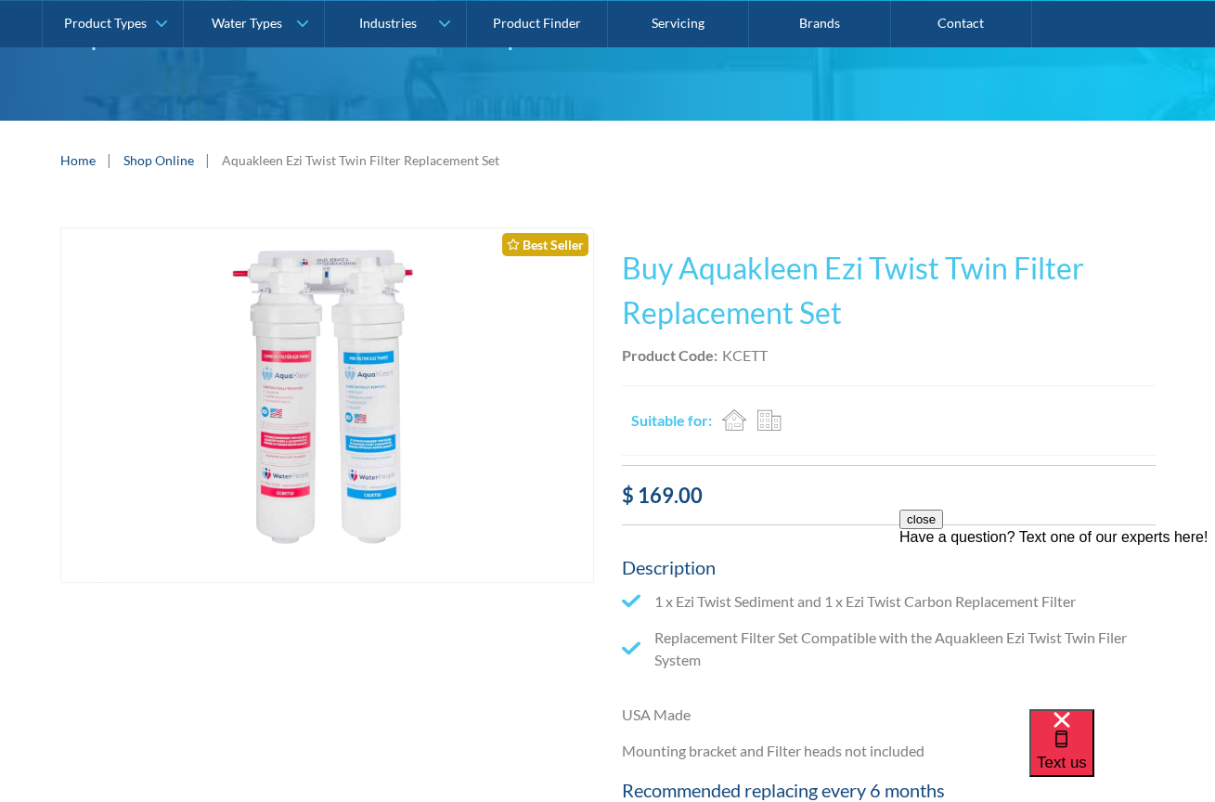
click at [327, 418] on img "open lightbox" at bounding box center [327, 405] width 532 height 355
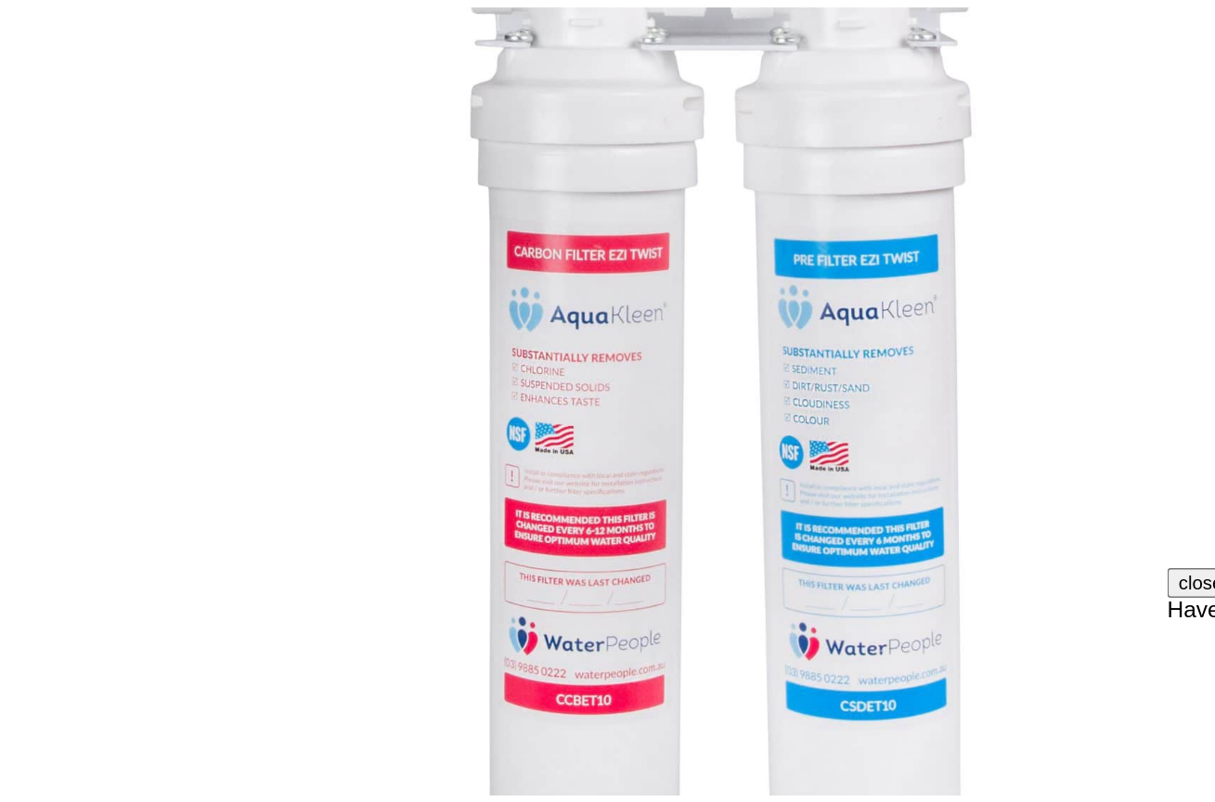
scroll to position [141, 0]
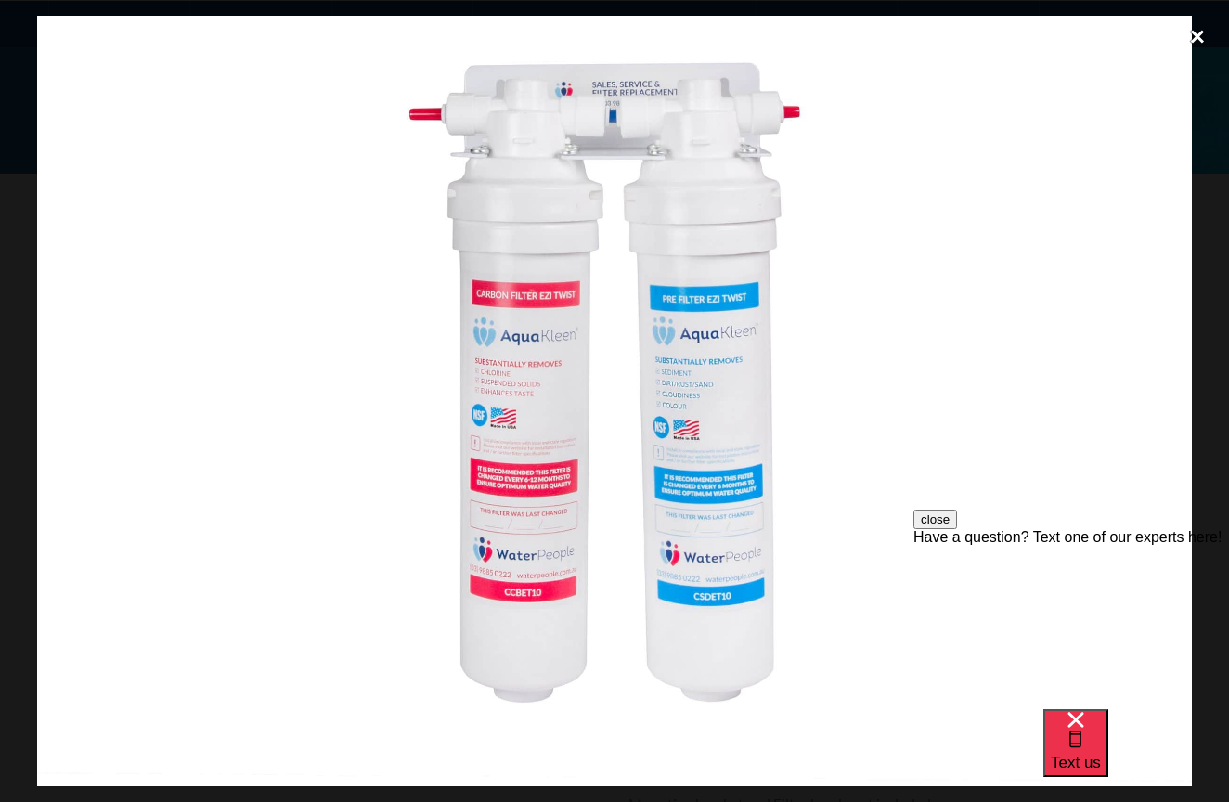
click at [1208, 29] on div "close lightbox" at bounding box center [1197, 36] width 63 height 41
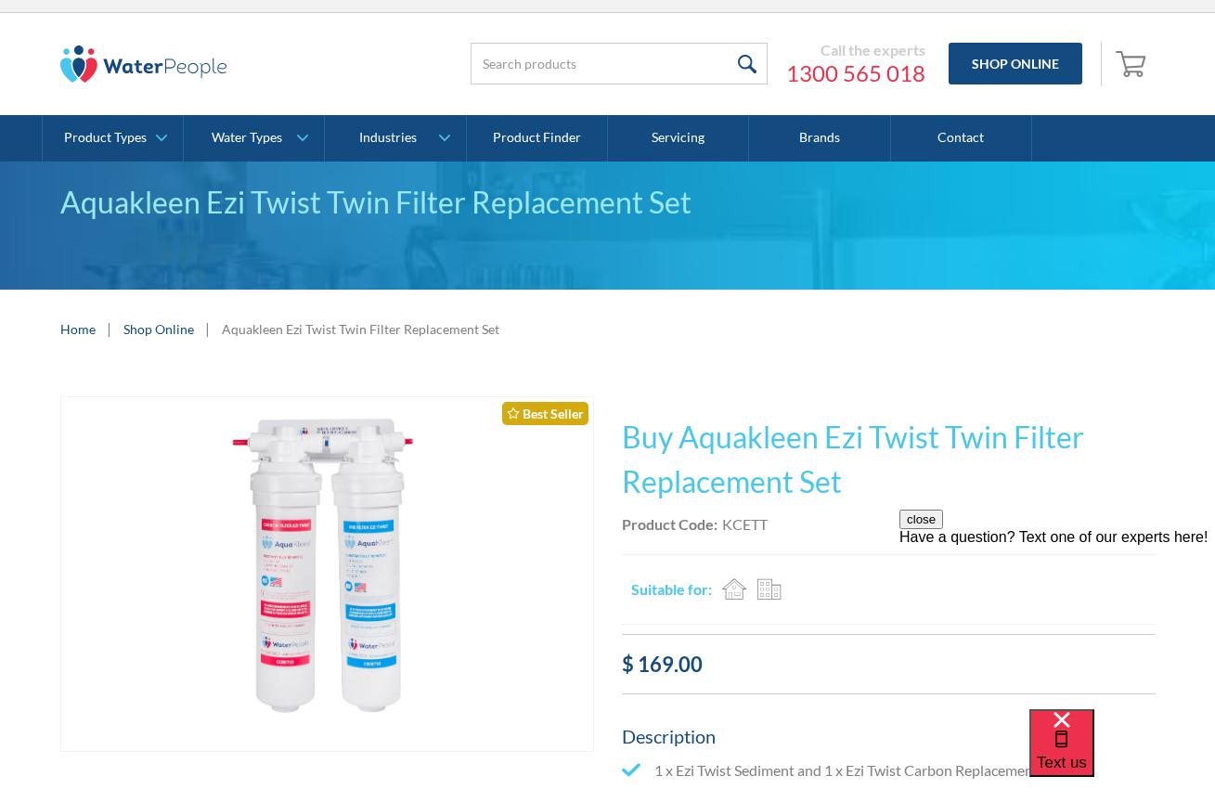
scroll to position [0, 0]
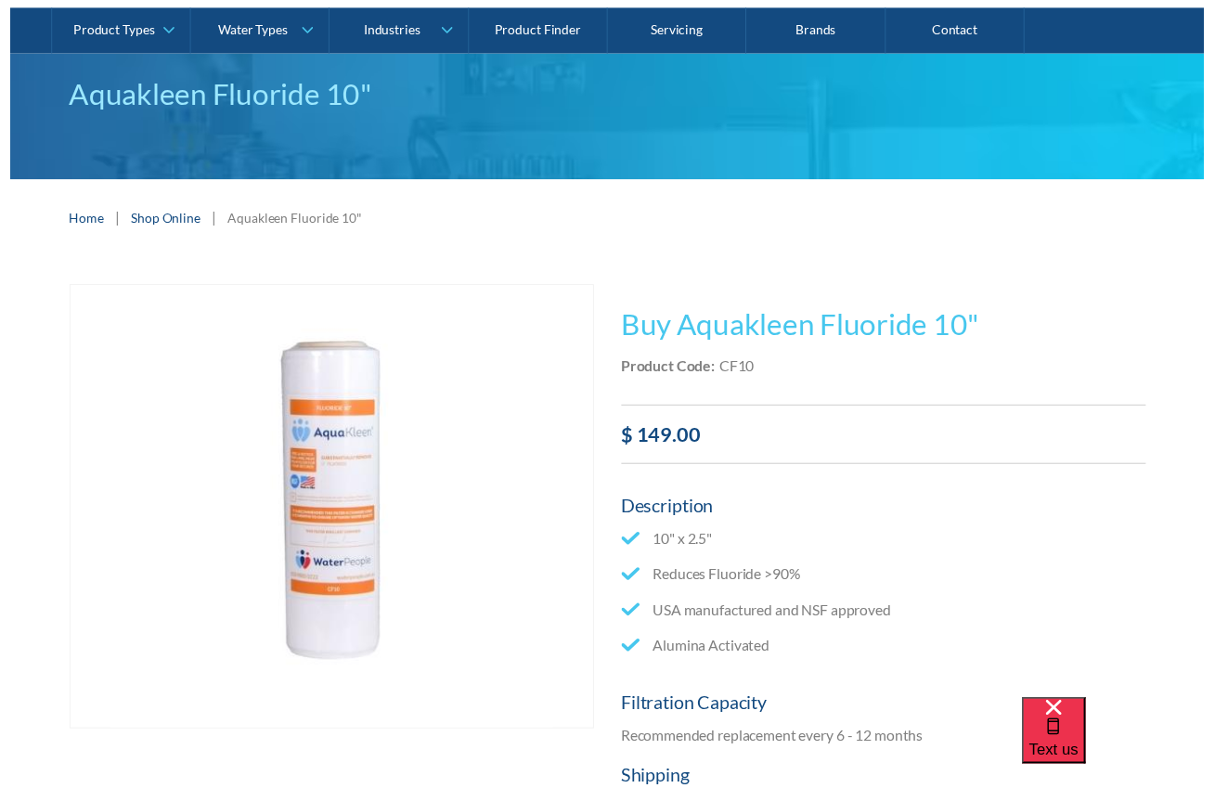
scroll to position [45, 0]
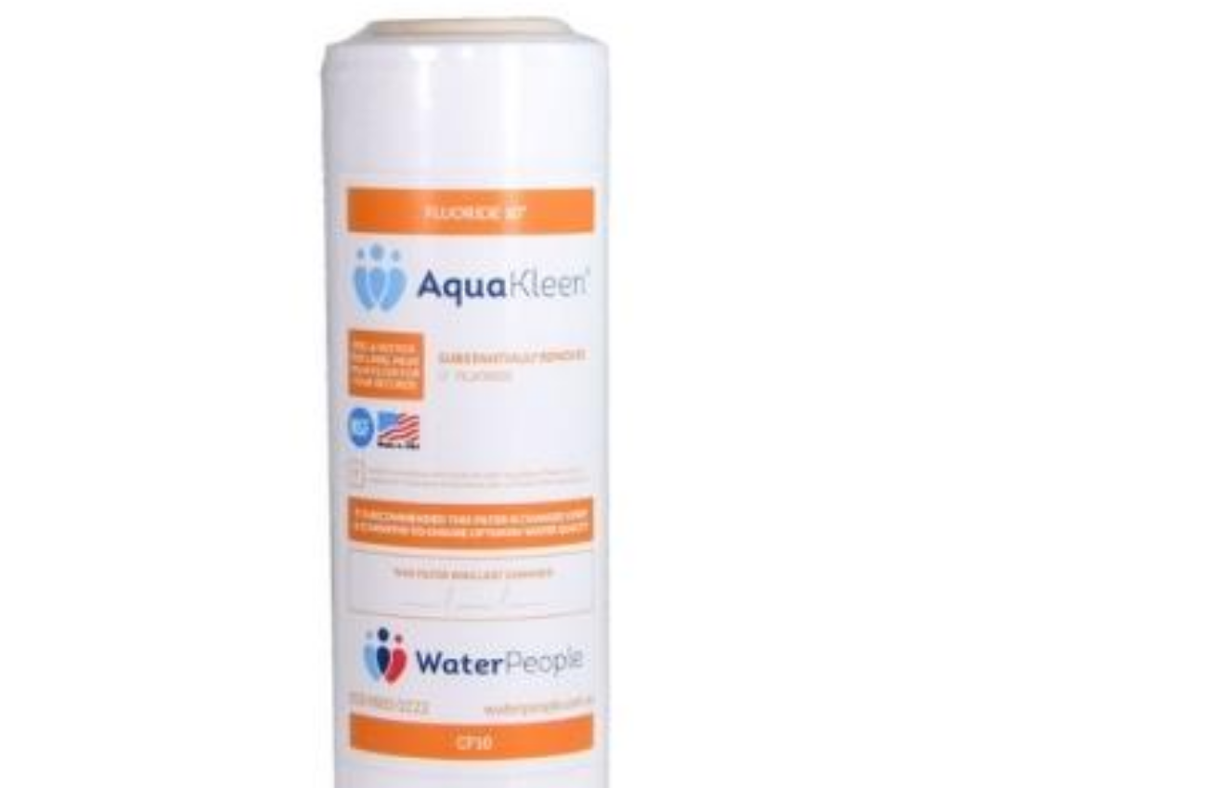
click at [137, 377] on img "open lightbox" at bounding box center [327, 602] width 450 height 450
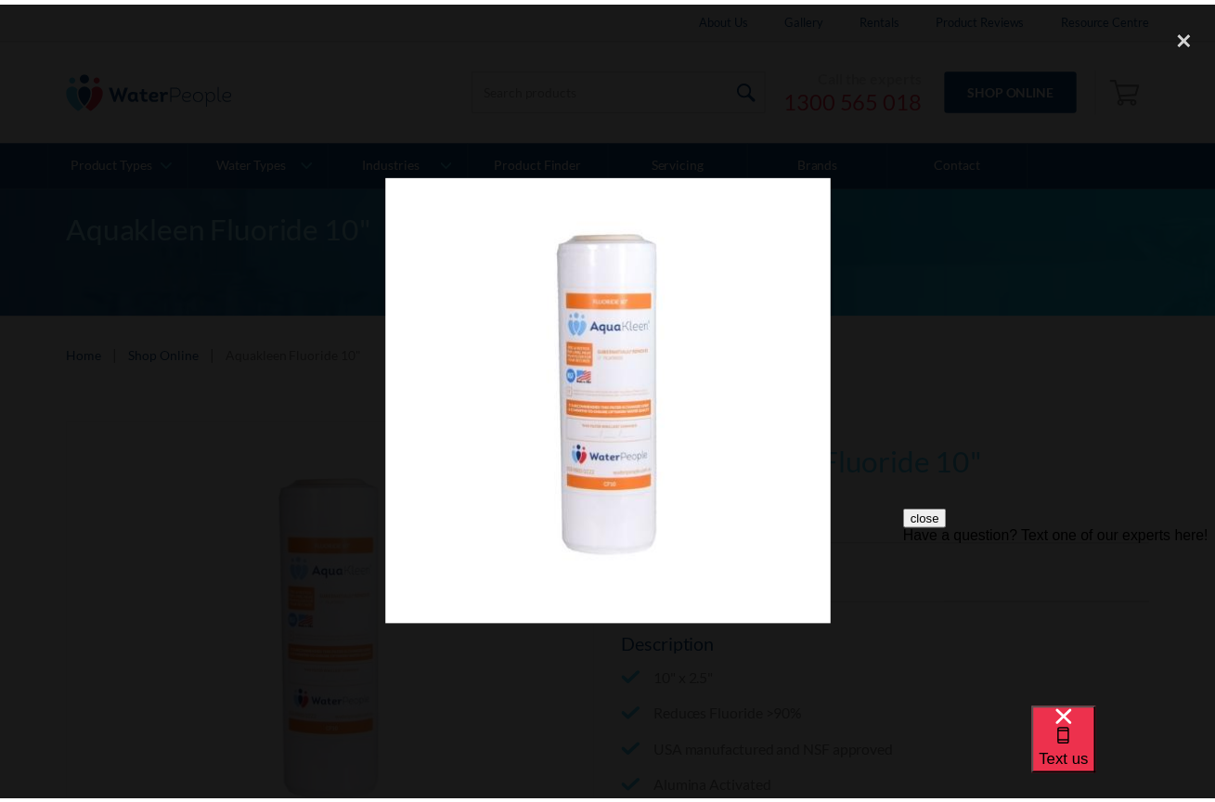
scroll to position [0, 0]
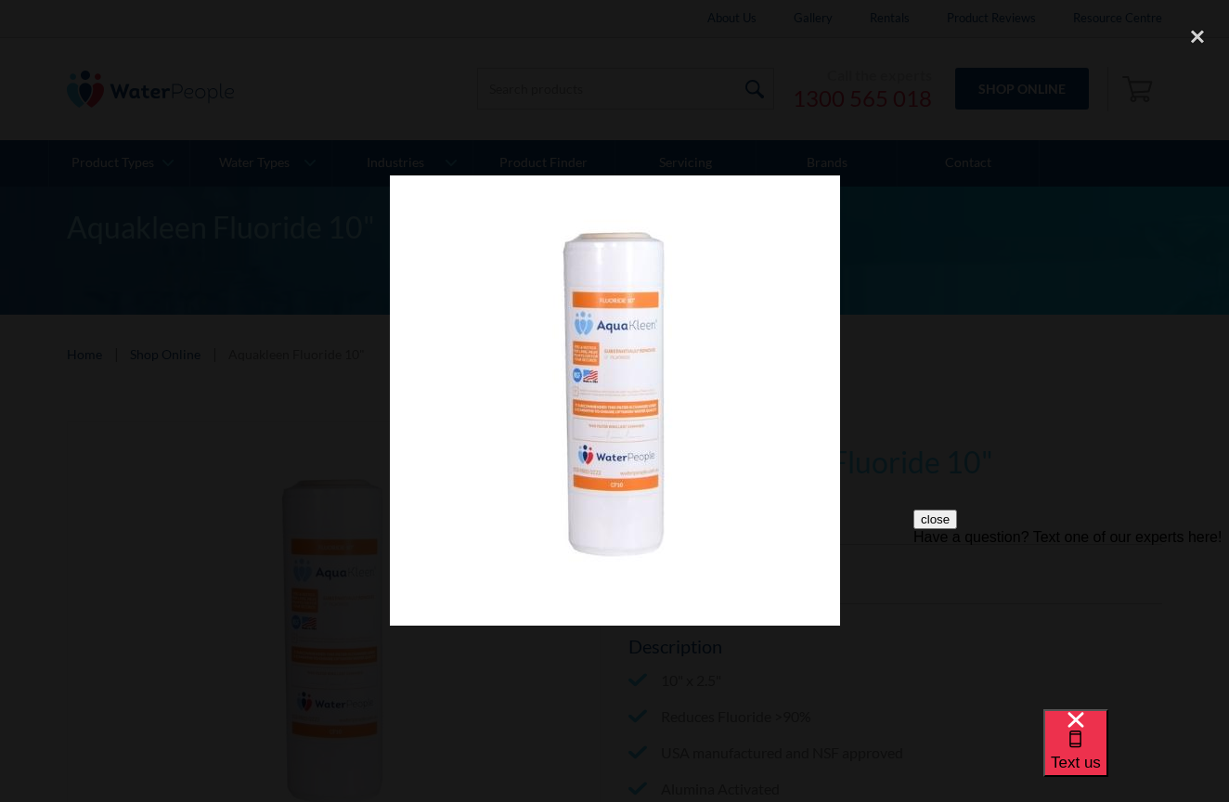
click at [1140, 424] on div at bounding box center [614, 401] width 1229 height 770
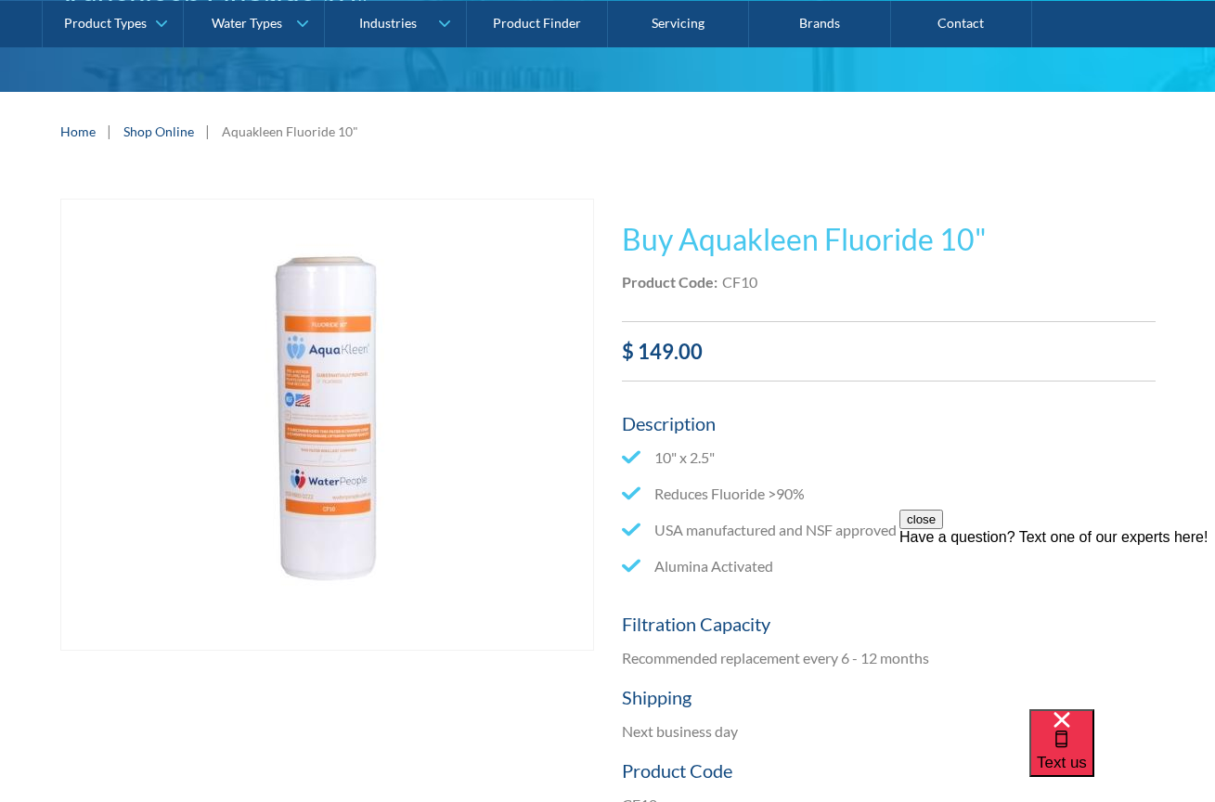
scroll to position [54, 0]
